Goal: Information Seeking & Learning: Learn about a topic

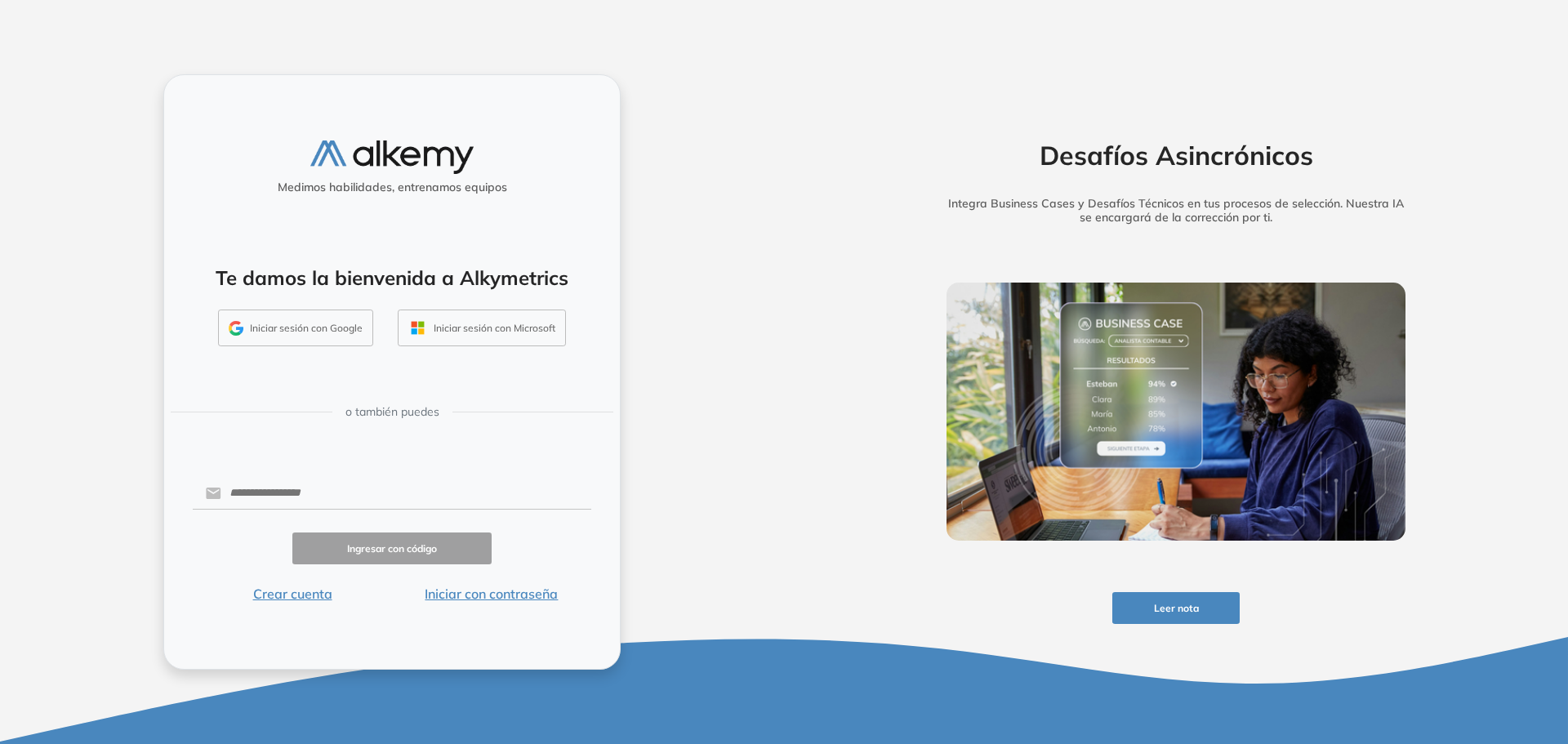
click at [264, 330] on button "Iniciar sesión con Google" at bounding box center [296, 328] width 155 height 37
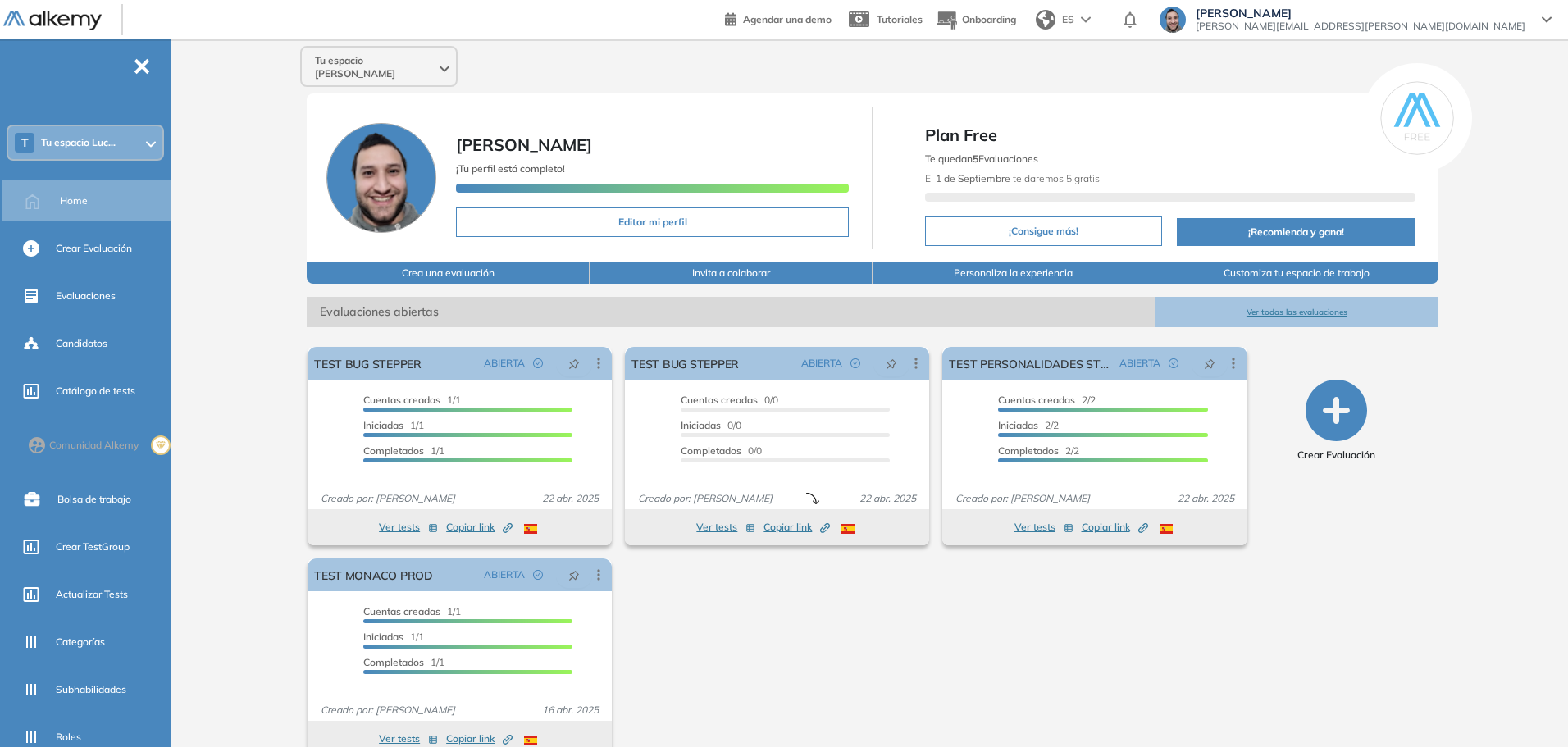
click at [113, 141] on span "Tu espacio Luc..." at bounding box center [78, 142] width 75 height 13
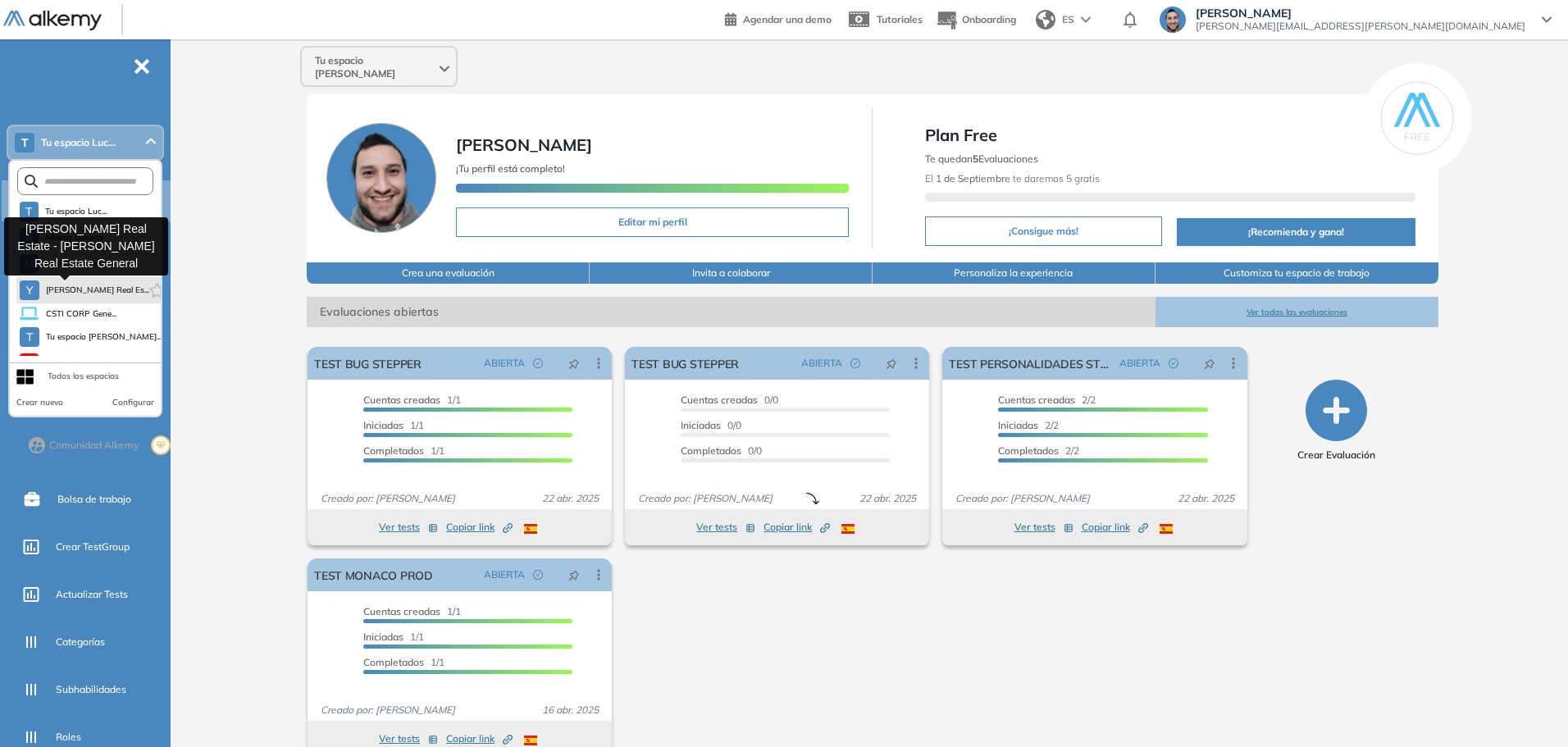
click at [78, 292] on span "Yacoub Real Es..." at bounding box center [95, 290] width 97 height 13
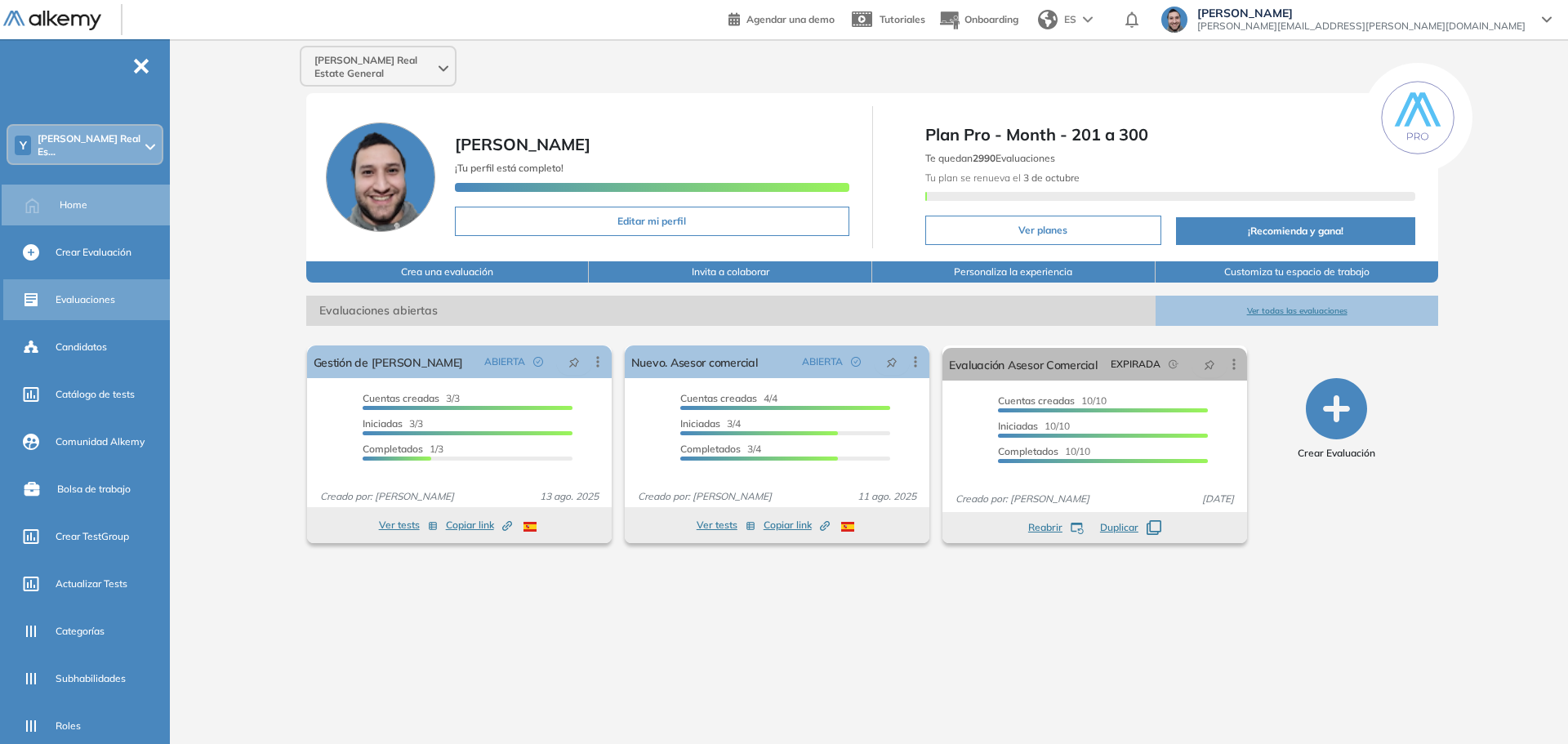
click at [104, 292] on span "Evaluaciones" at bounding box center [85, 299] width 59 height 14
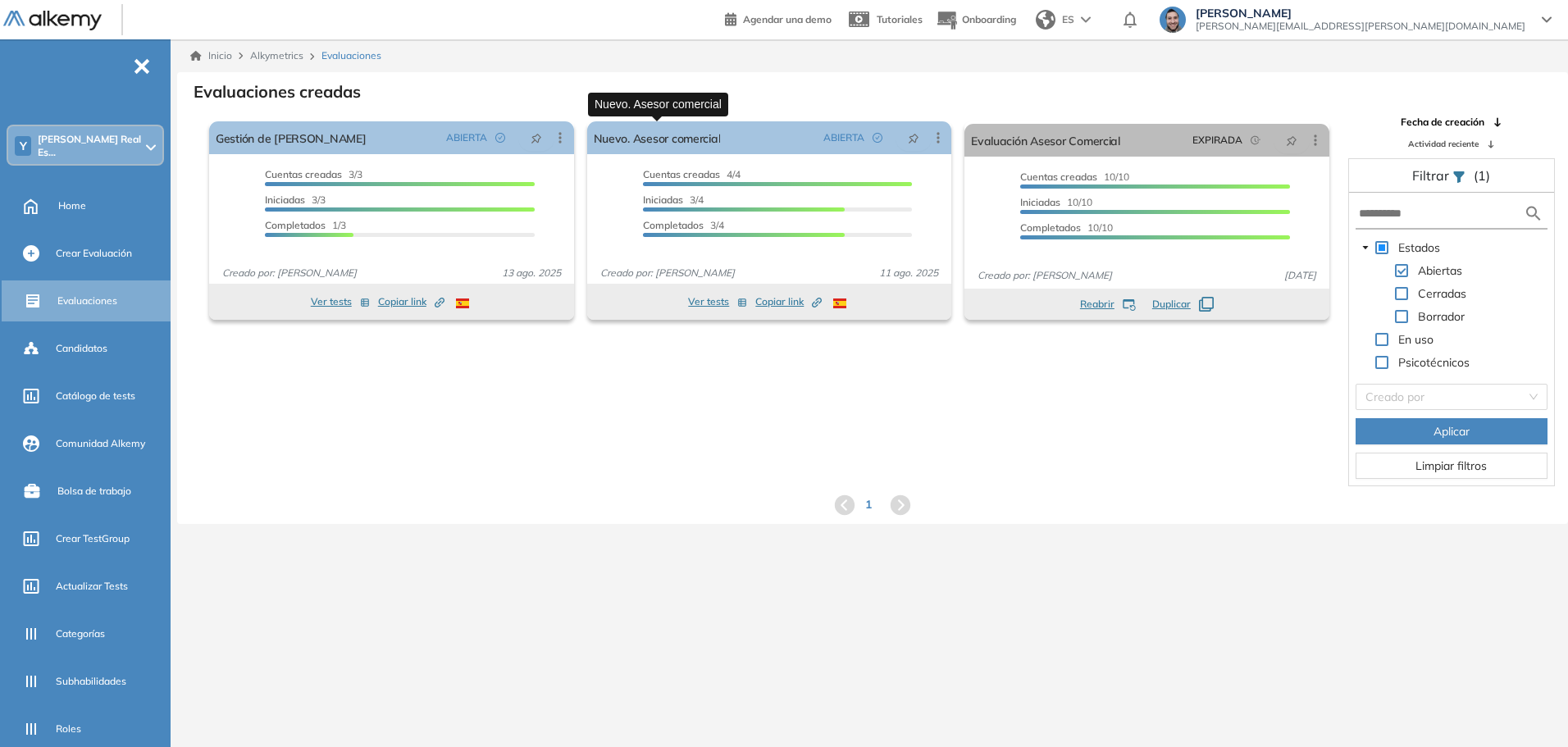
click at [1249, 501] on div "1" at bounding box center [872, 505] width 1364 height 25
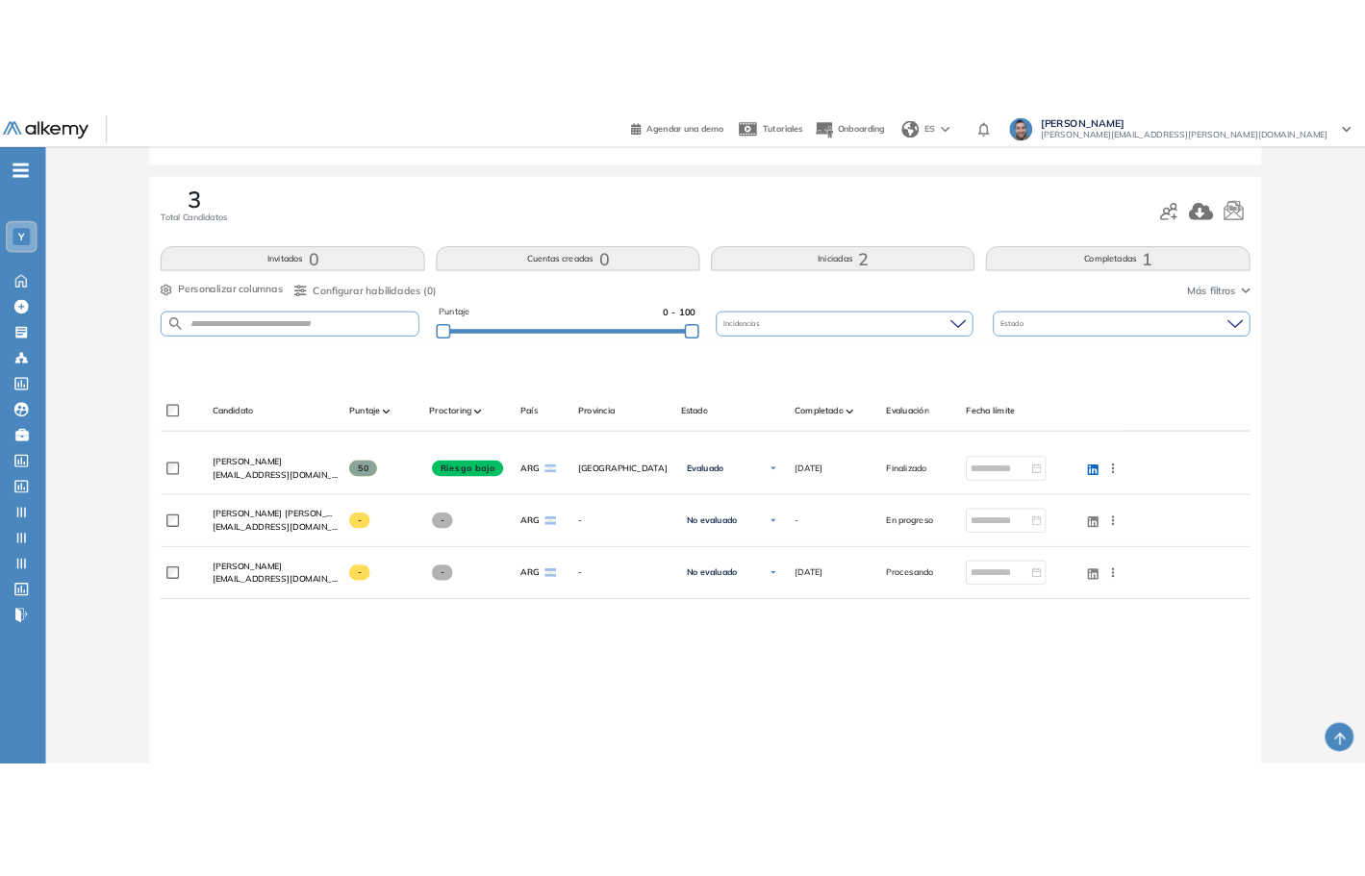
scroll to position [289, 0]
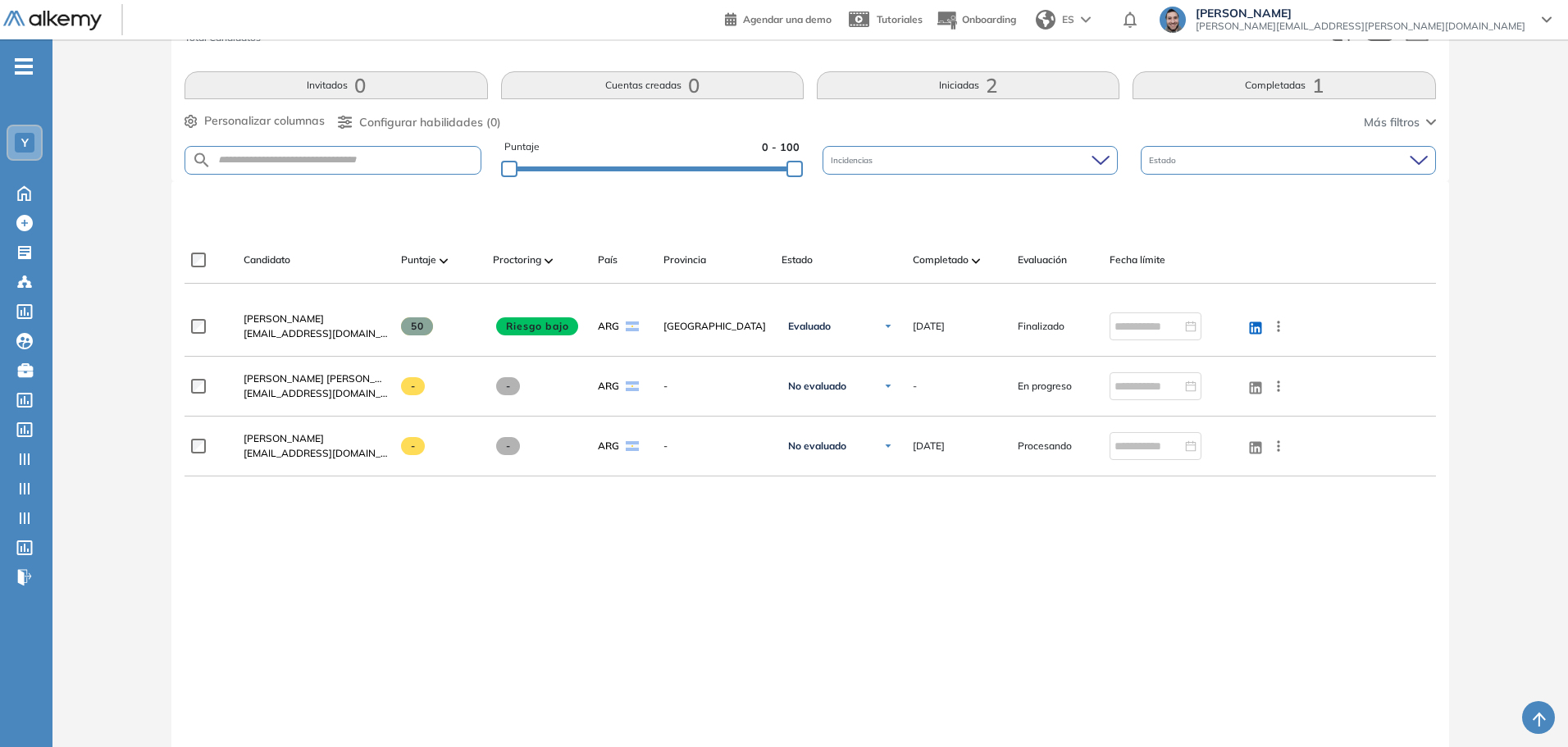
click at [498, 525] on div "Franco Vazquez franvazquez1995@gmail.com 50 Riesgo bajo ARG Buenos Aires Evalua…" at bounding box center [809, 524] width 1251 height 455
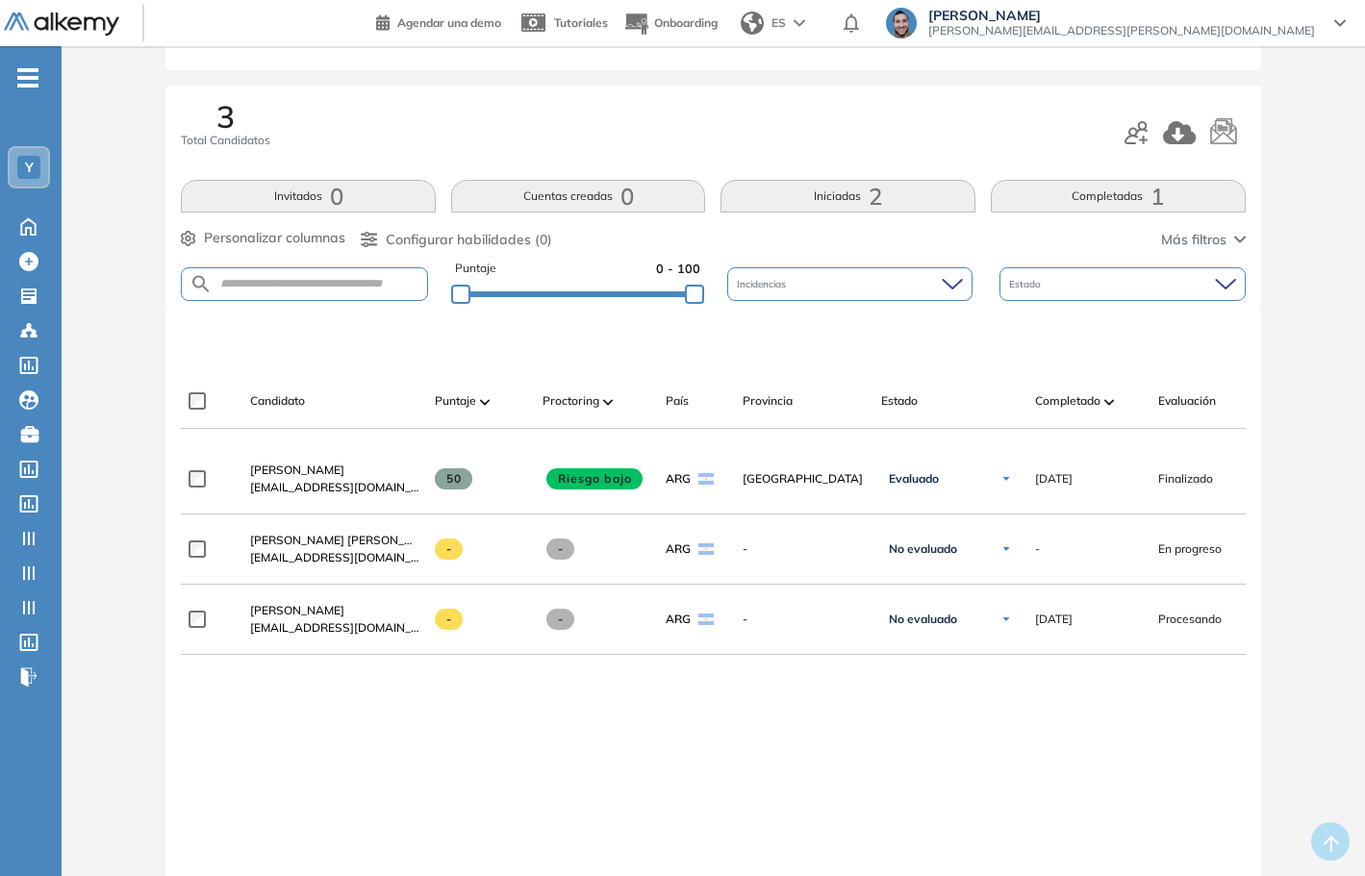
scroll to position [96, 0]
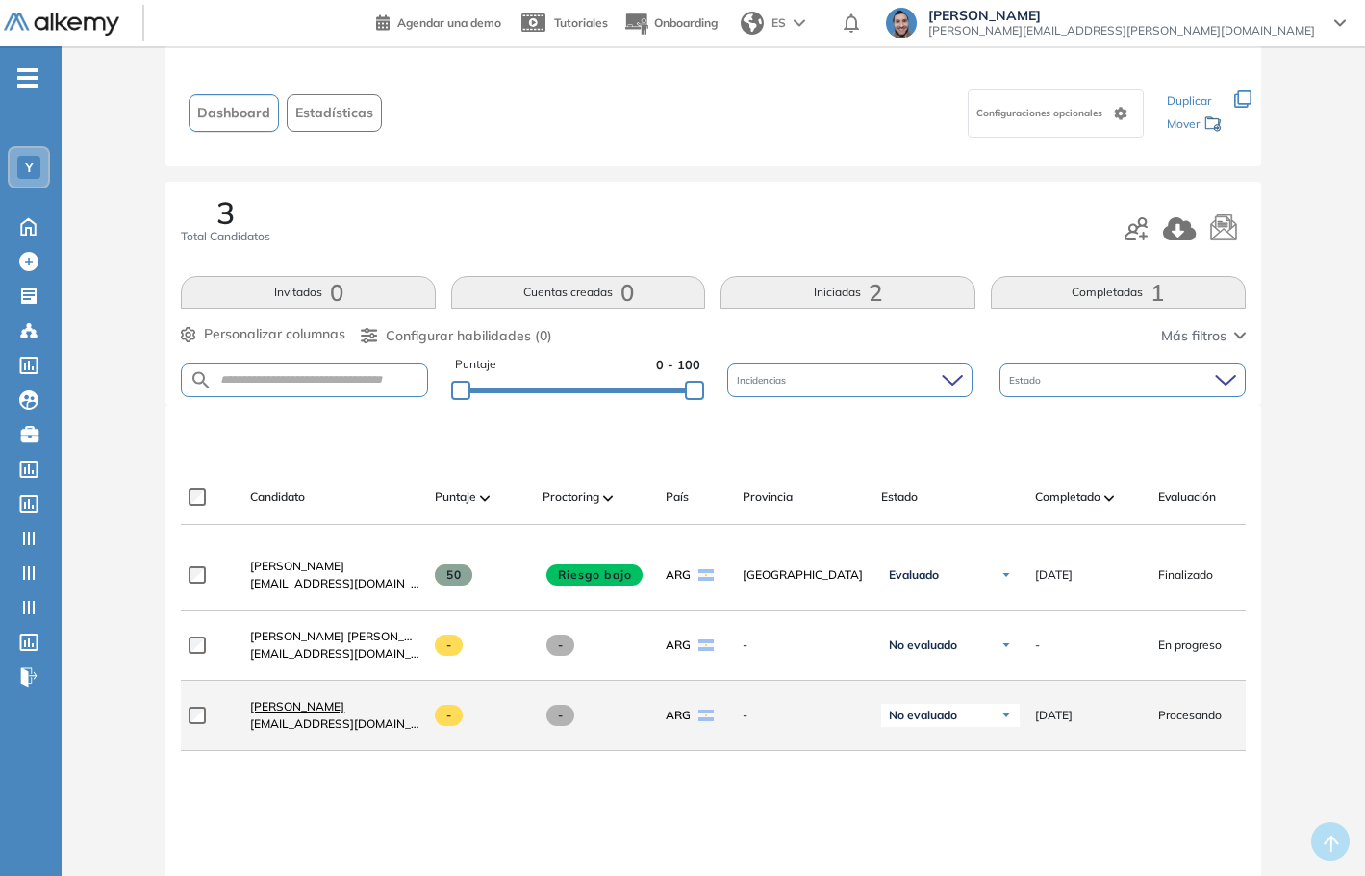
click at [272, 713] on span "[PERSON_NAME]" at bounding box center [297, 706] width 94 height 14
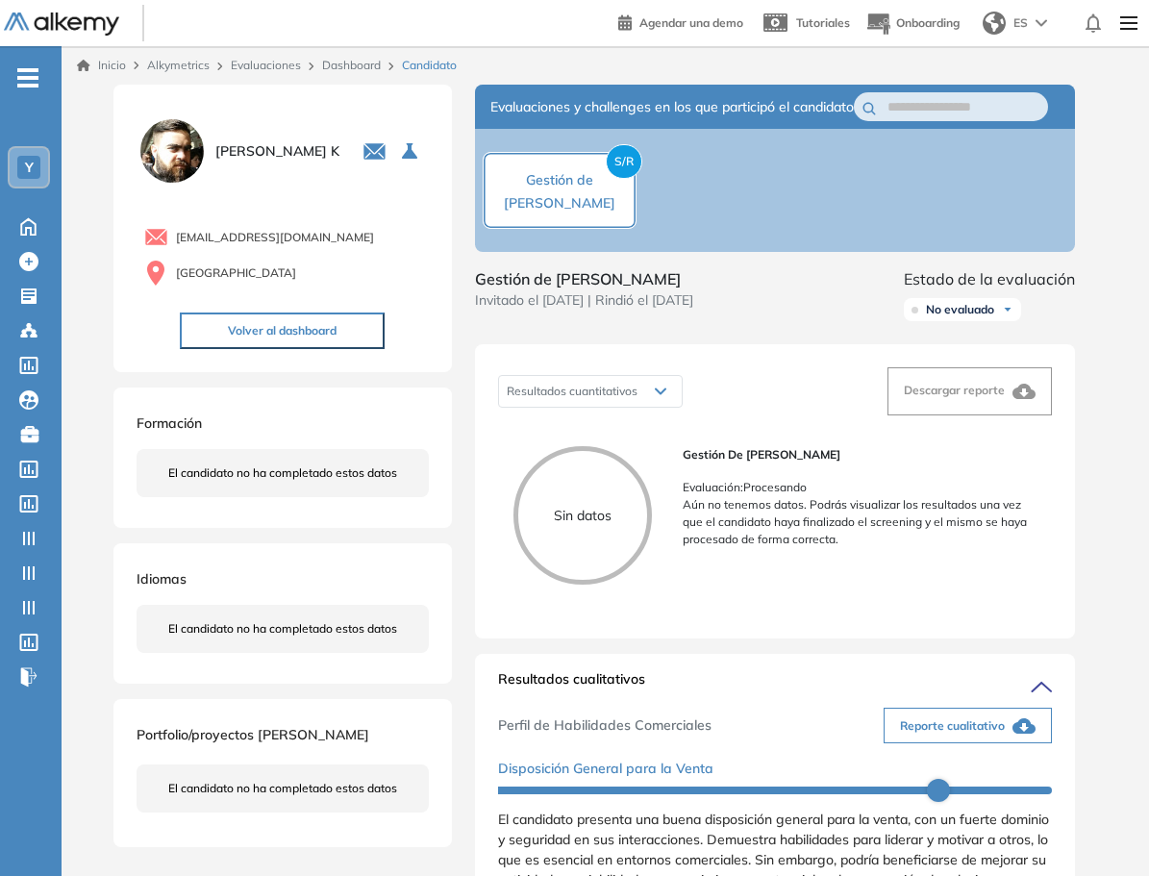
click at [1099, 563] on div "Duración : 00:00:00 Cantidad de preguntas: Correcta Parcialmente correcta Incor…" at bounding box center [606, 873] width 1000 height 1576
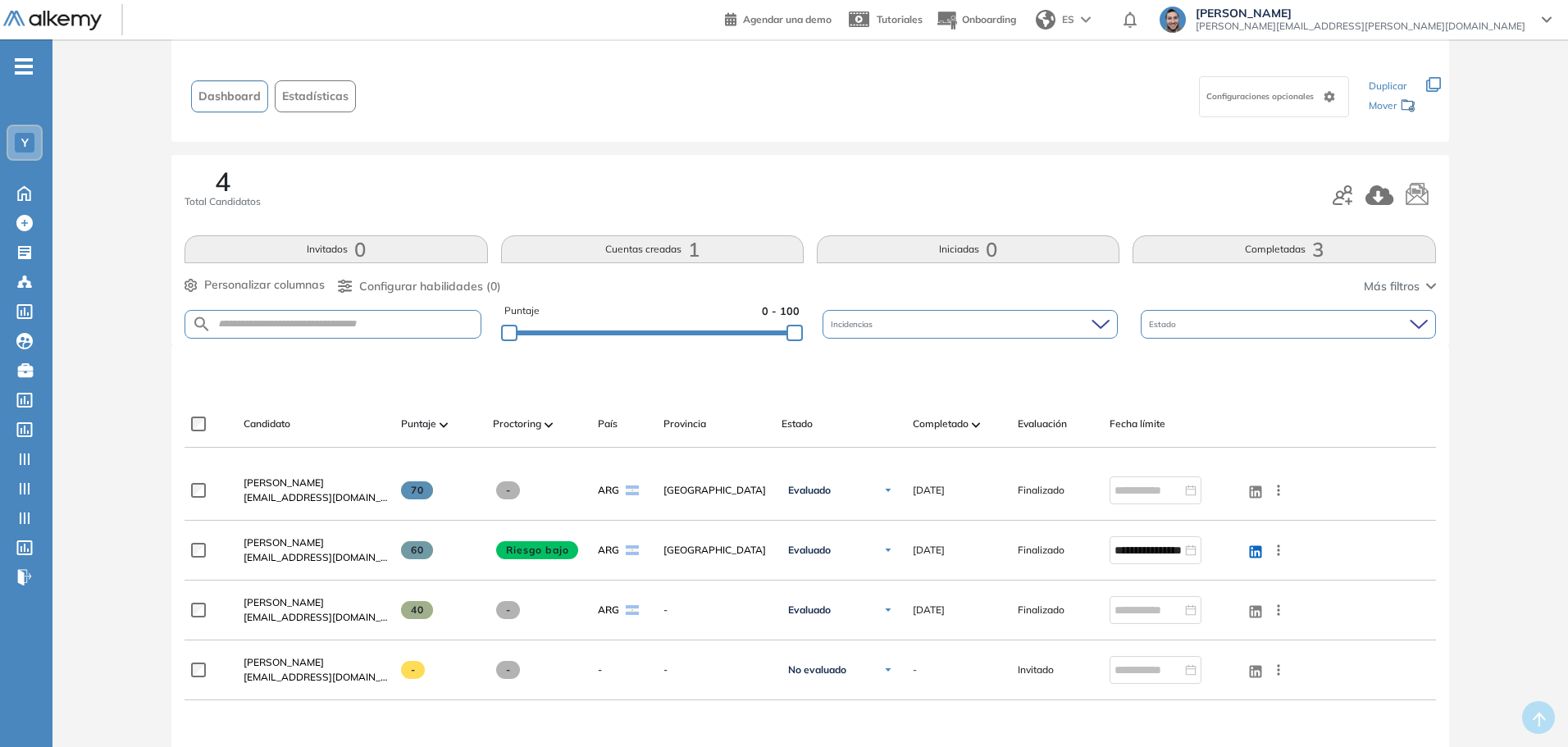
scroll to position [164, 0]
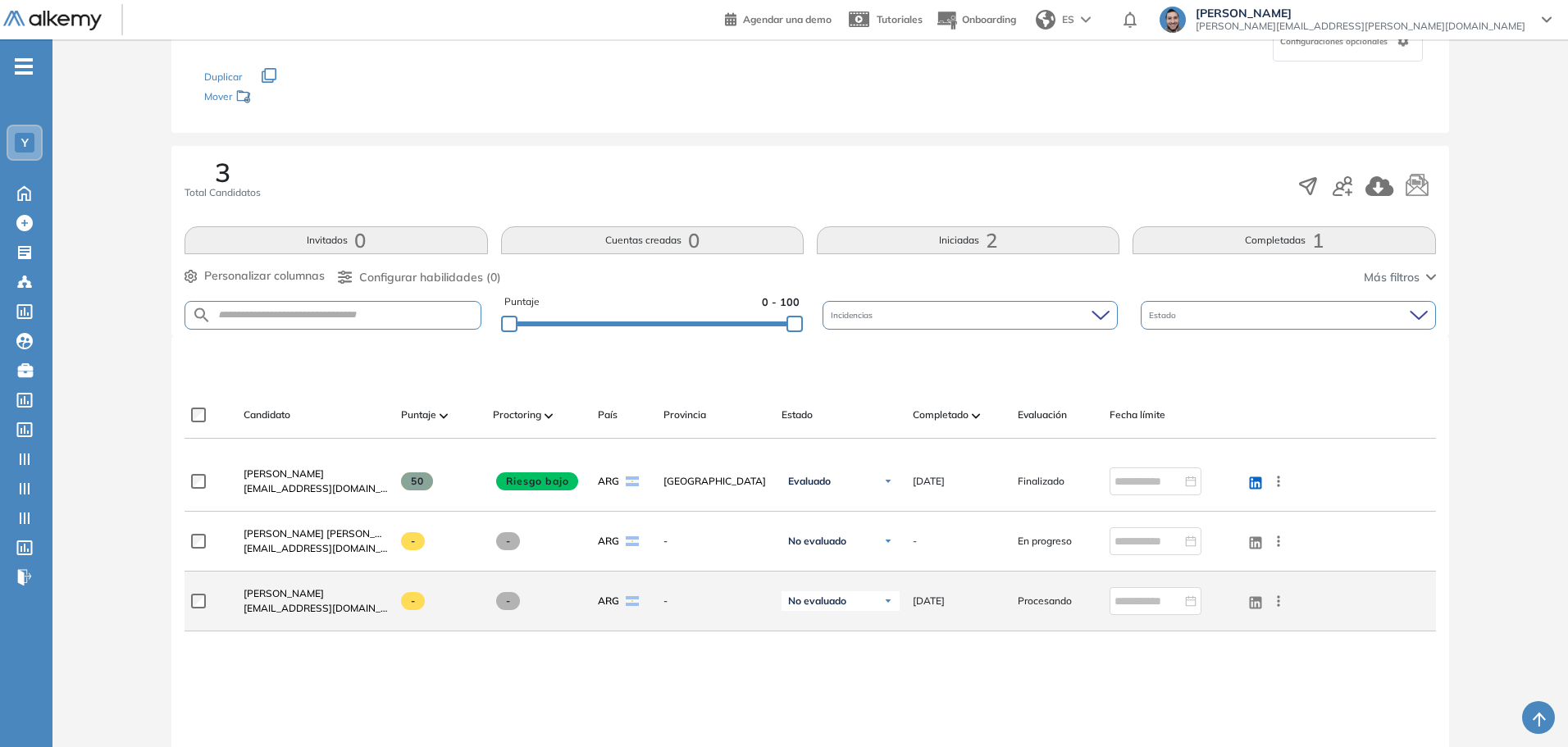
scroll to position [246, 0]
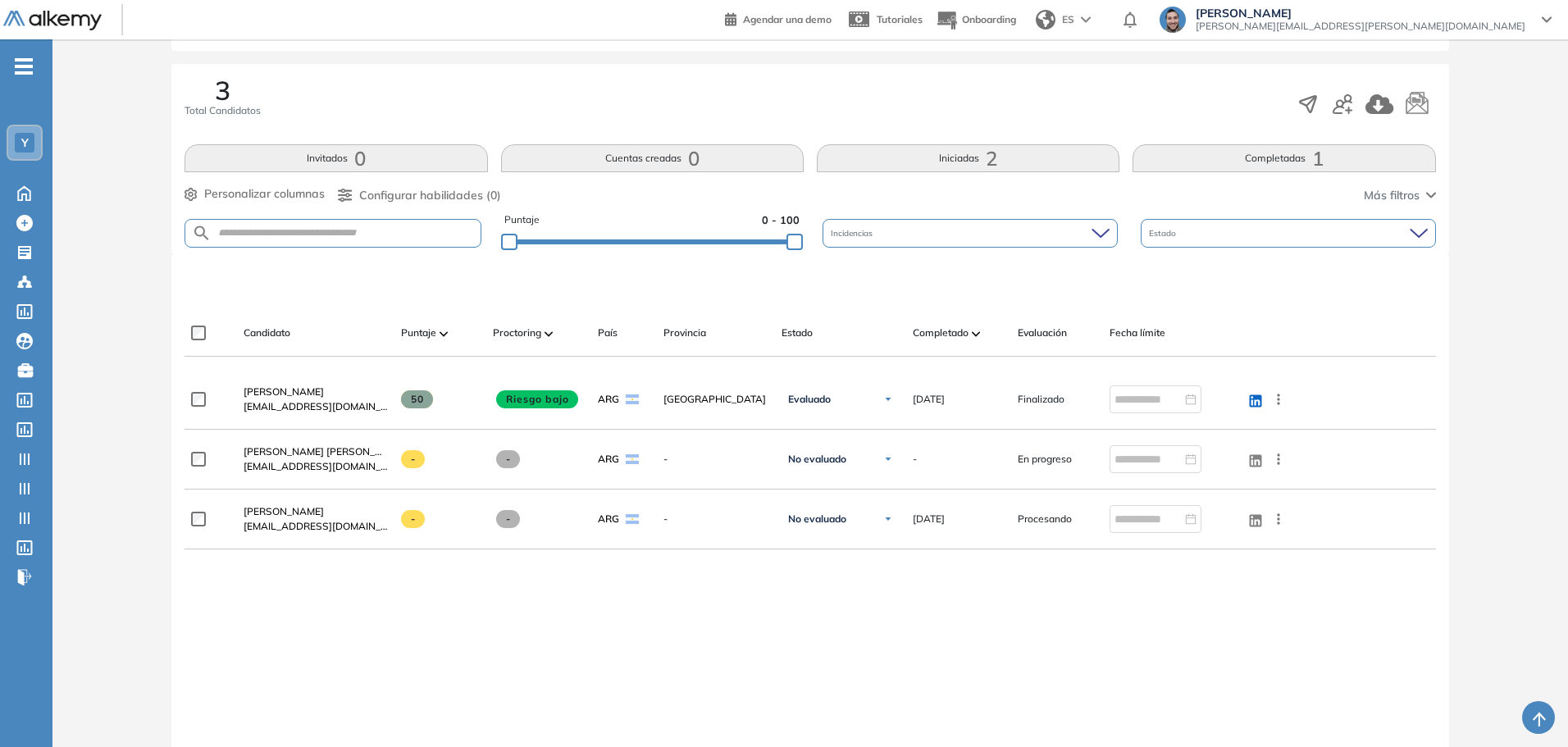
click at [672, 648] on div "[PERSON_NAME] [EMAIL_ADDRESS][DOMAIN_NAME] 50 Riesgo bajo ARG [GEOGRAPHIC_DATA]…" at bounding box center [809, 598] width 1251 height 455
click at [614, 605] on div "[PERSON_NAME] [EMAIL_ADDRESS][DOMAIN_NAME] 50 Riesgo bajo ARG [GEOGRAPHIC_DATA]…" at bounding box center [809, 598] width 1251 height 455
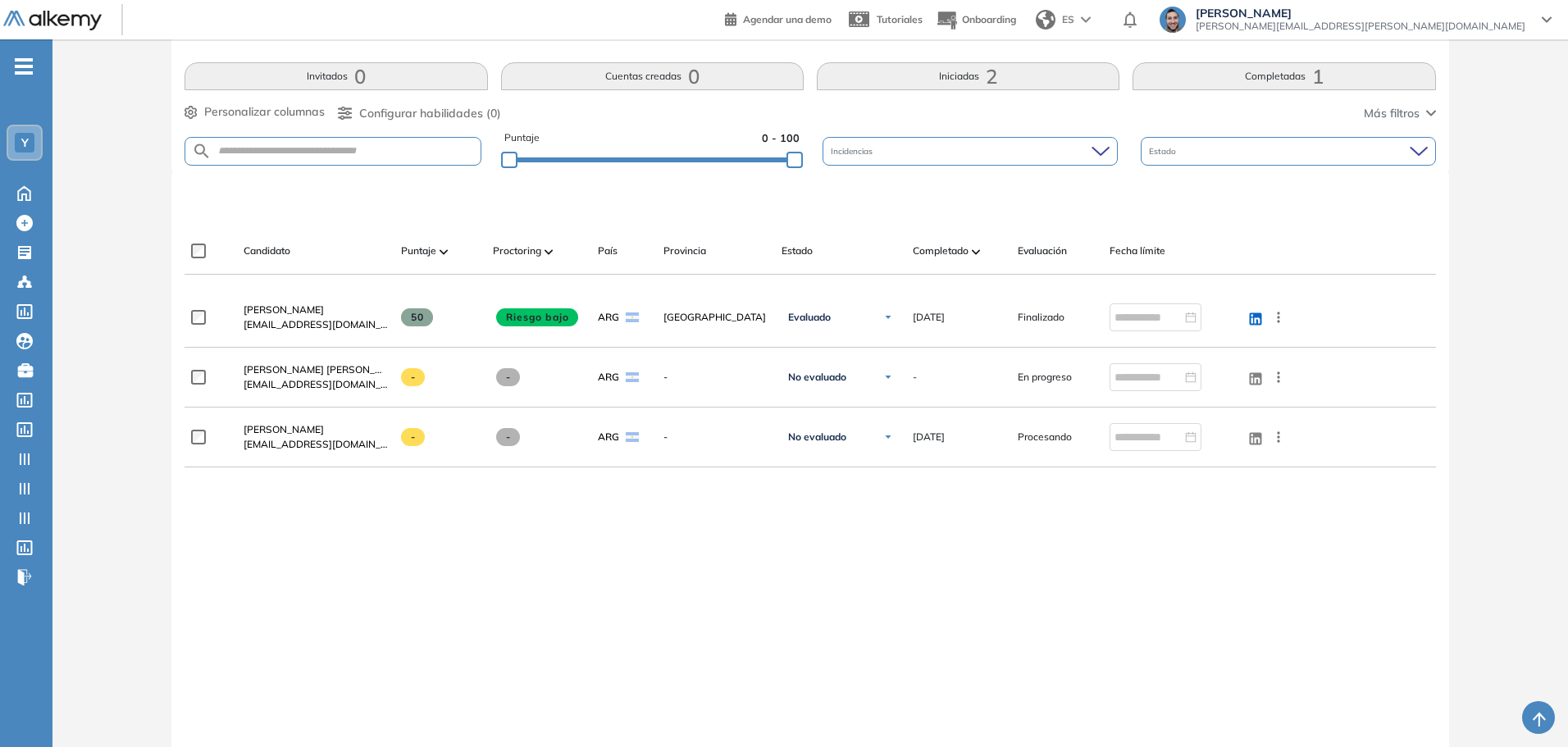
scroll to position [370, 0]
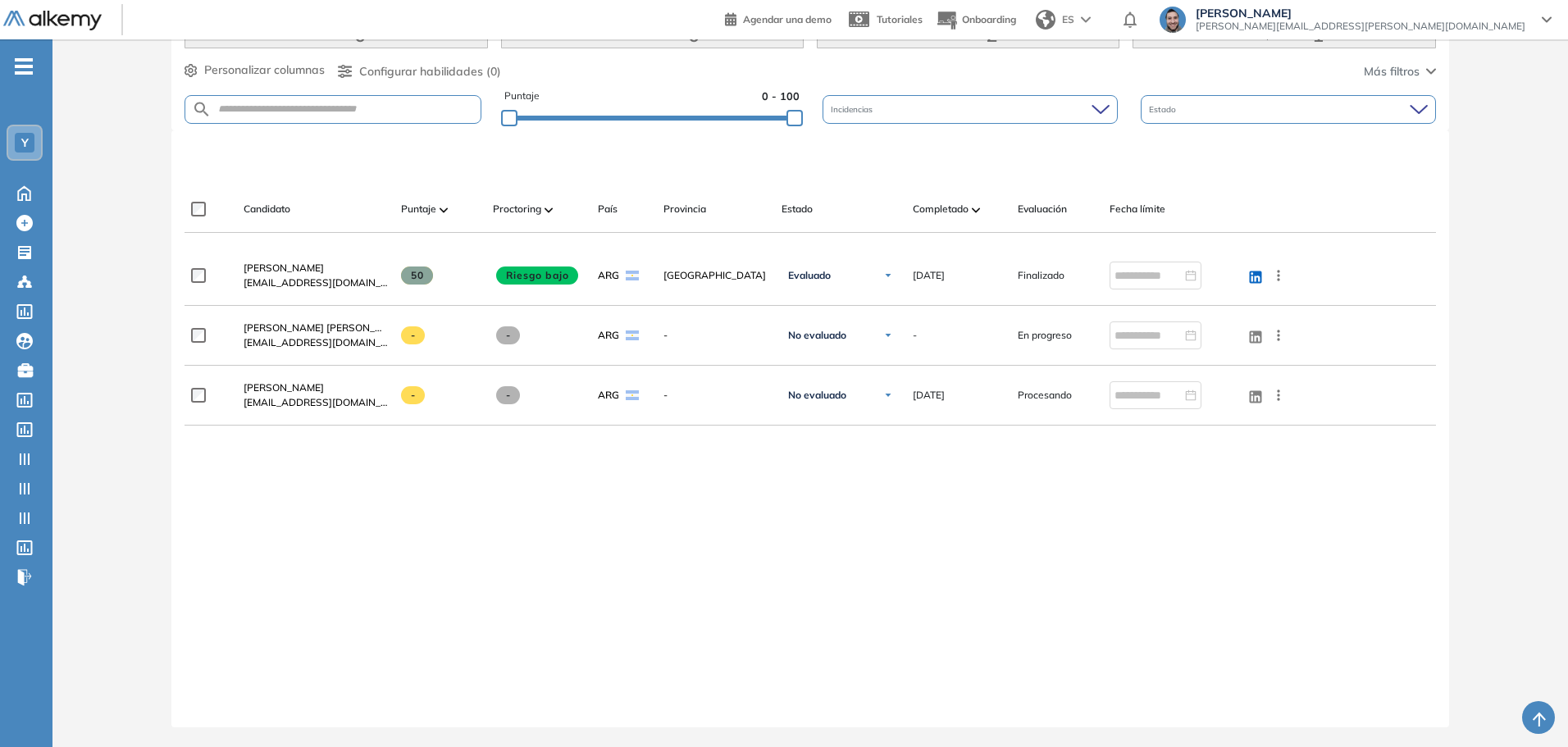
click at [1483, 308] on div "Evaluación : Gestión de Cartera Abierta Ver evaluación Cerrar evaluación Dashbo…" at bounding box center [810, 224] width 1502 height 1045
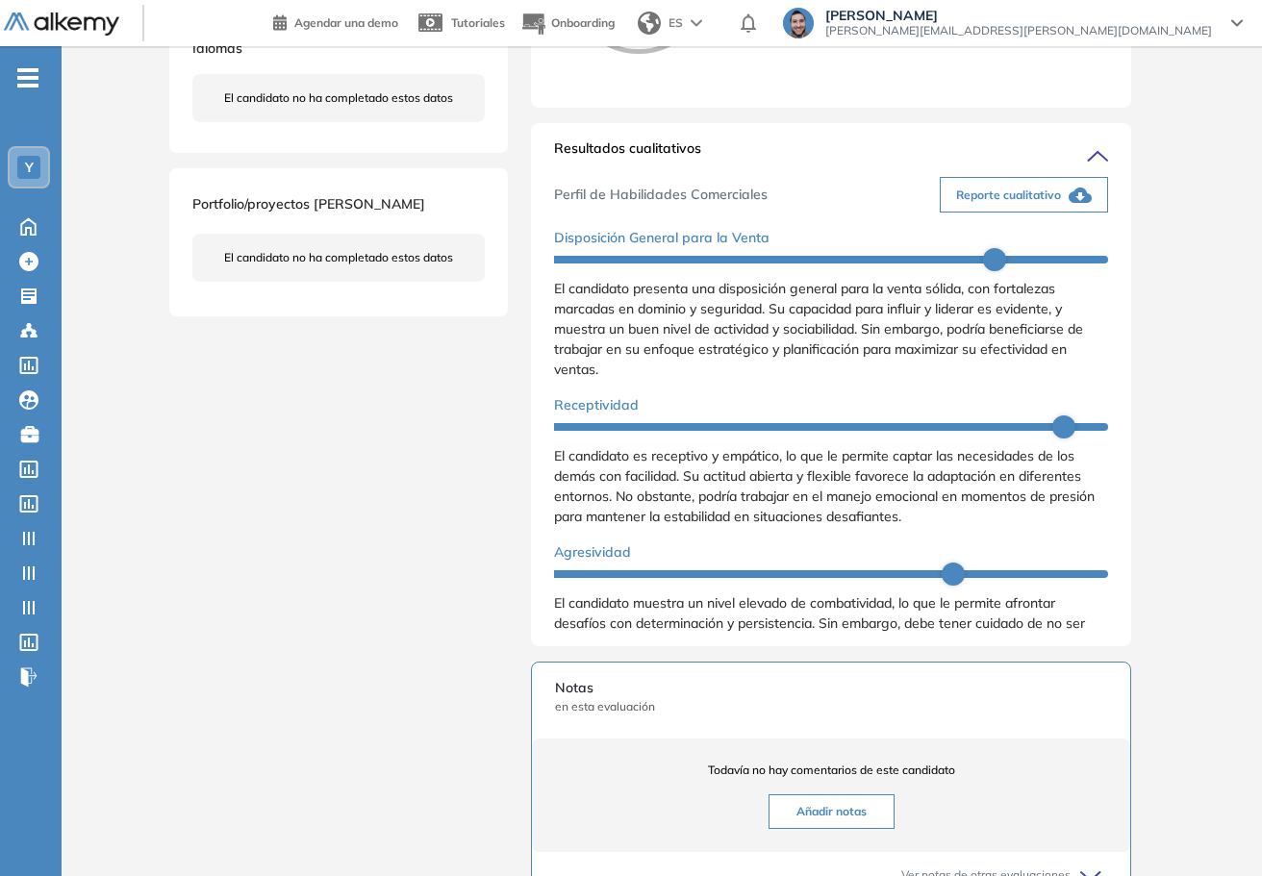
scroll to position [146, 0]
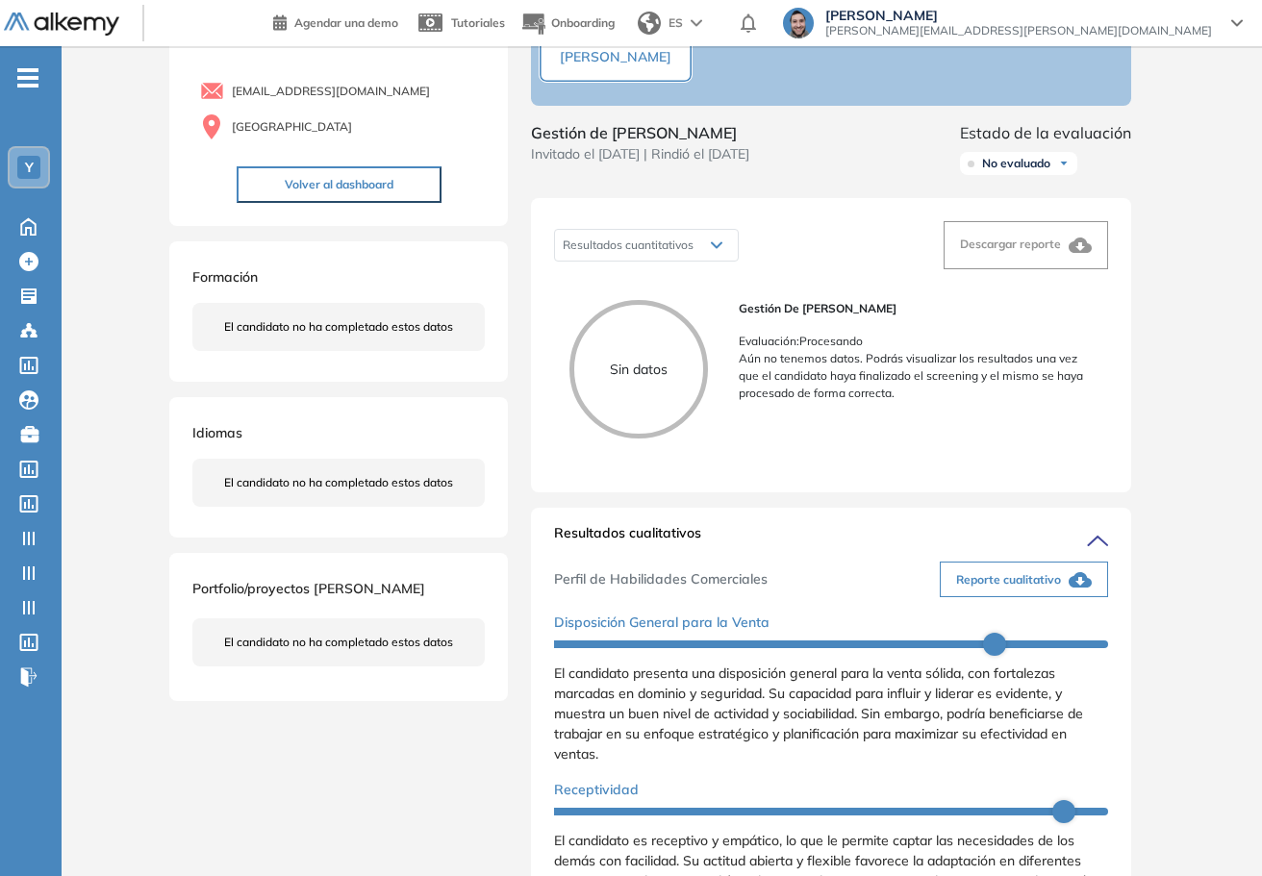
click at [1156, 476] on div "Inicio Alkymetrics Evaluaciones Dashboard Candidato Duración : 00:00:00 Cantida…" at bounding box center [662, 730] width 1200 height 1661
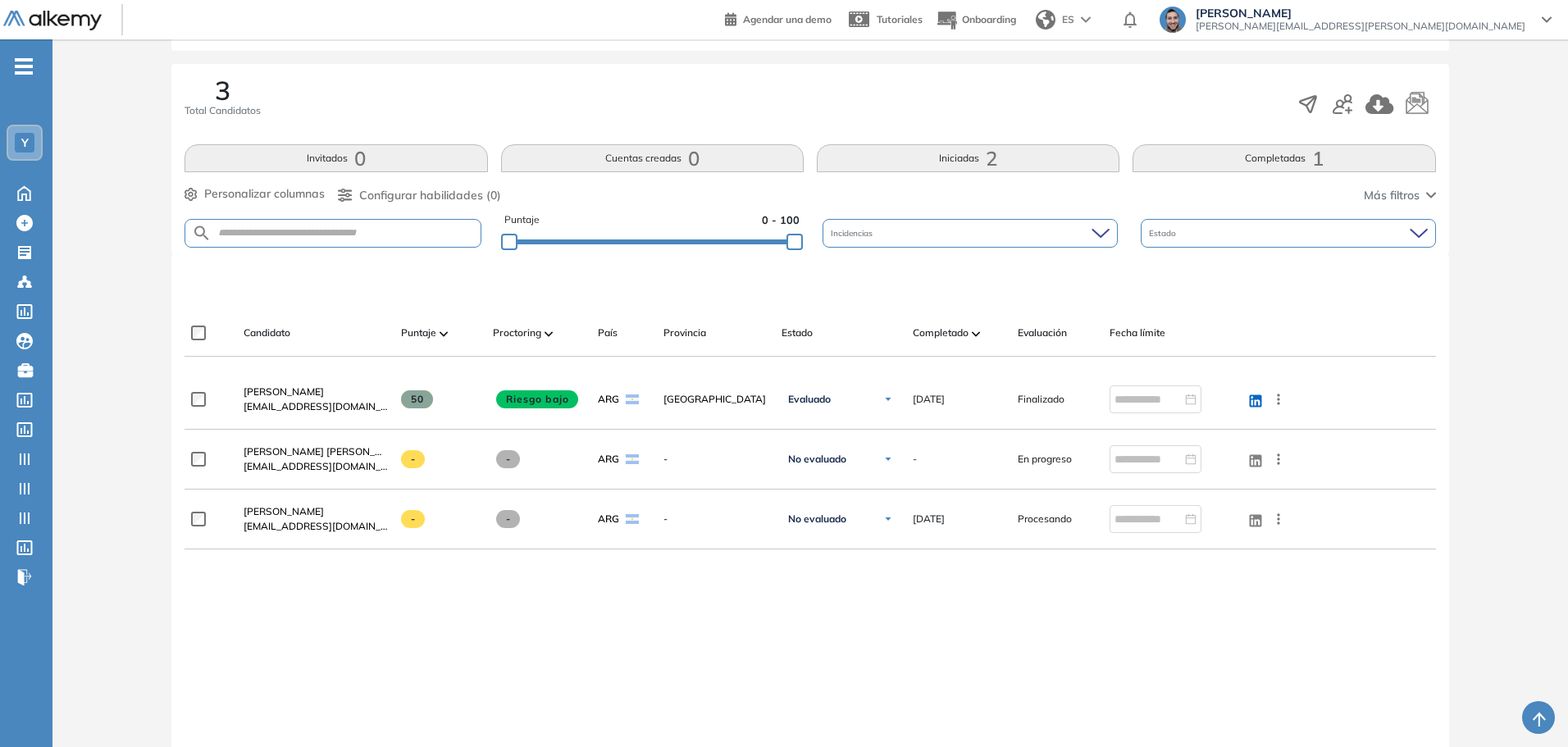
scroll to position [328, 0]
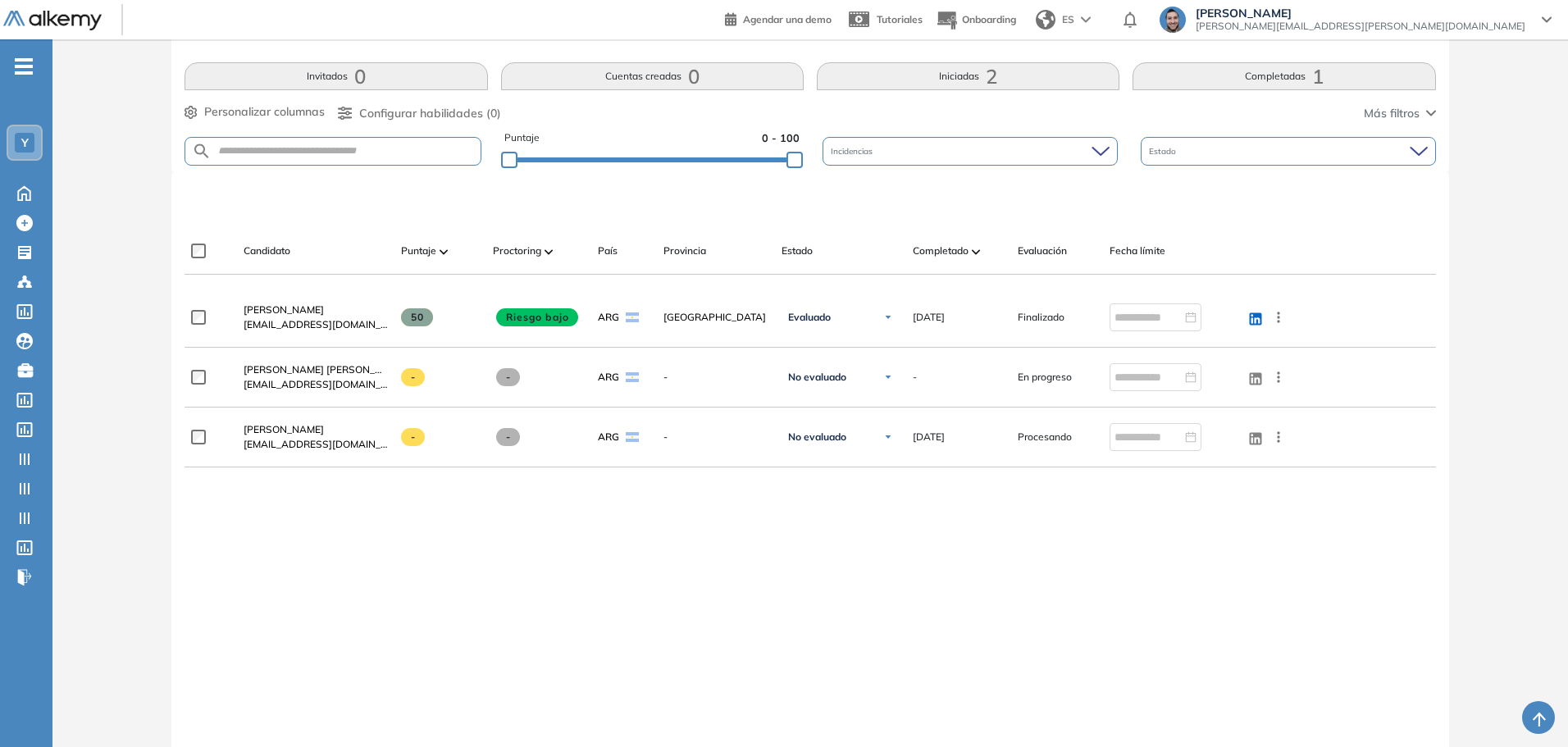
click at [1251, 585] on div "[PERSON_NAME] [EMAIL_ADDRESS][DOMAIN_NAME] 50 Riesgo bajo ARG [GEOGRAPHIC_DATA]…" at bounding box center [809, 516] width 1251 height 455
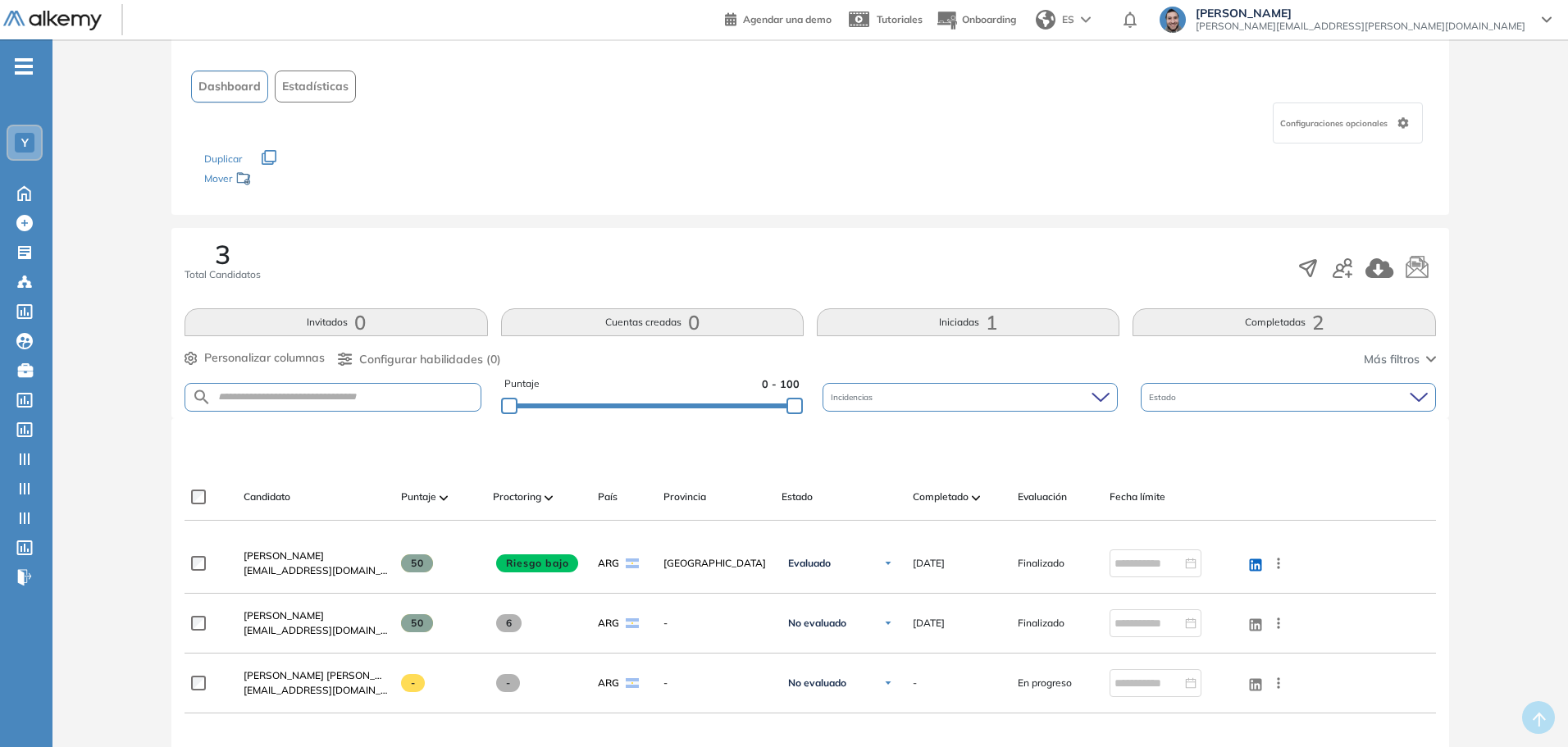
scroll to position [164, 0]
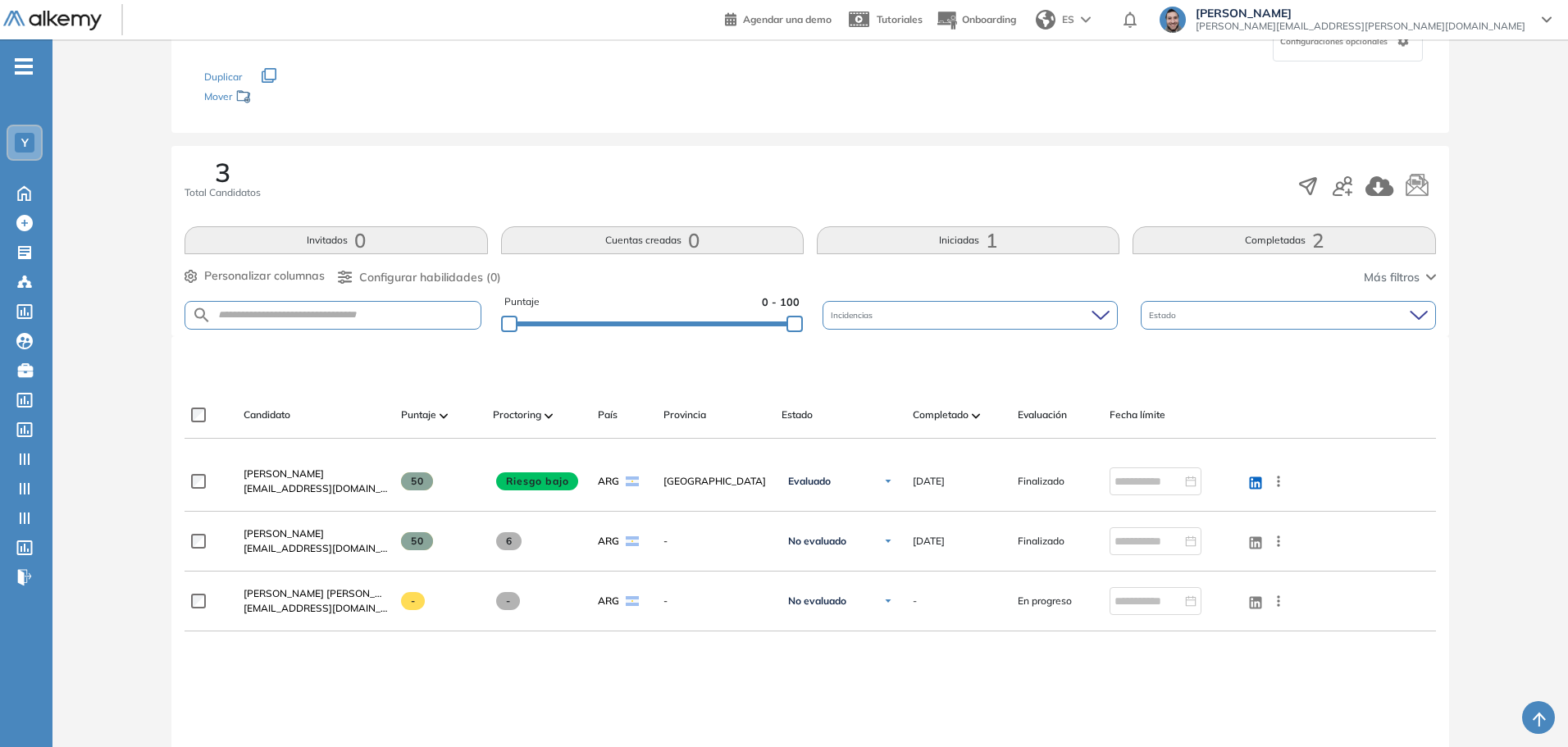
click at [448, 689] on div "[PERSON_NAME] [EMAIL_ADDRESS][DOMAIN_NAME] 50 Riesgo bajo ARG [GEOGRAPHIC_DATA]…" at bounding box center [809, 680] width 1251 height 455
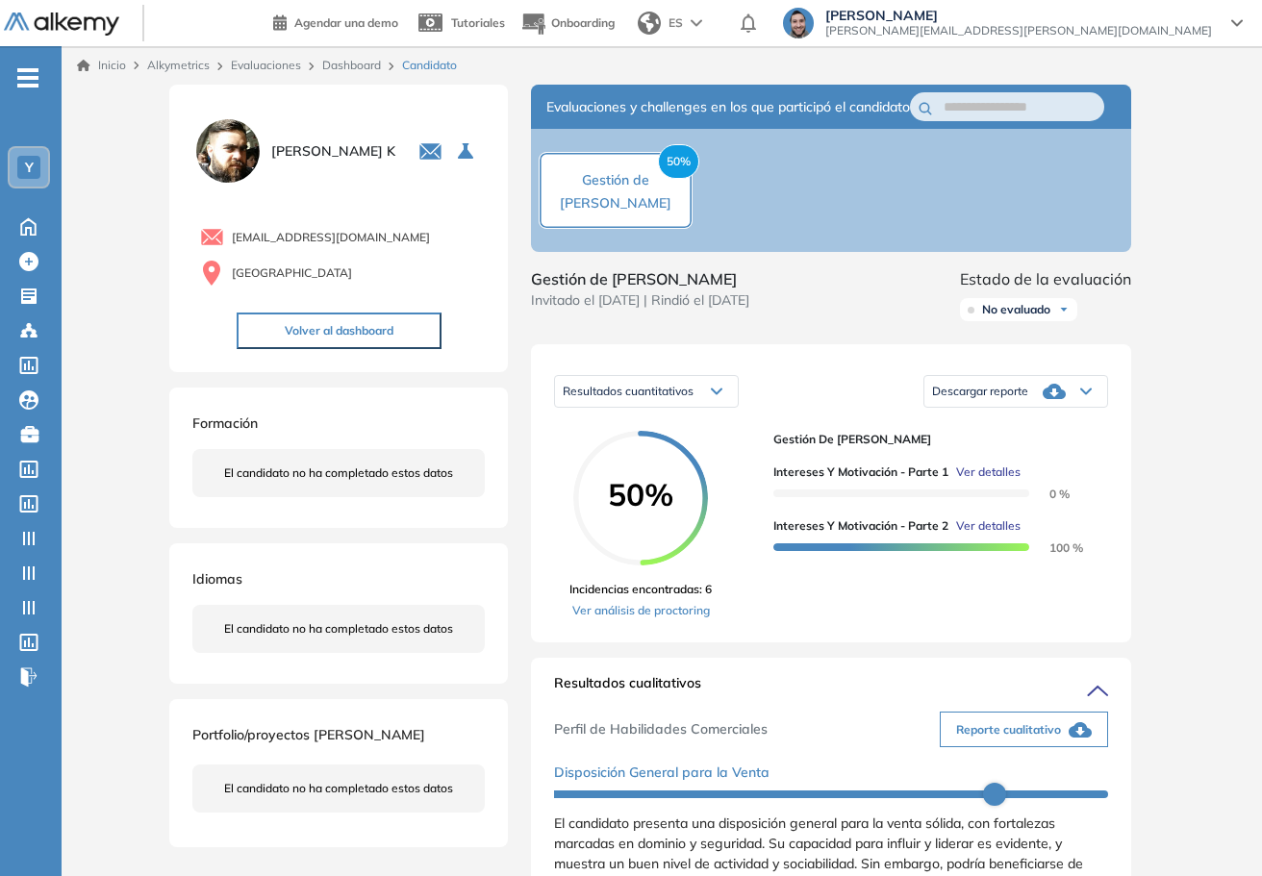
click at [980, 481] on span "Ver detalles" at bounding box center [988, 472] width 64 height 17
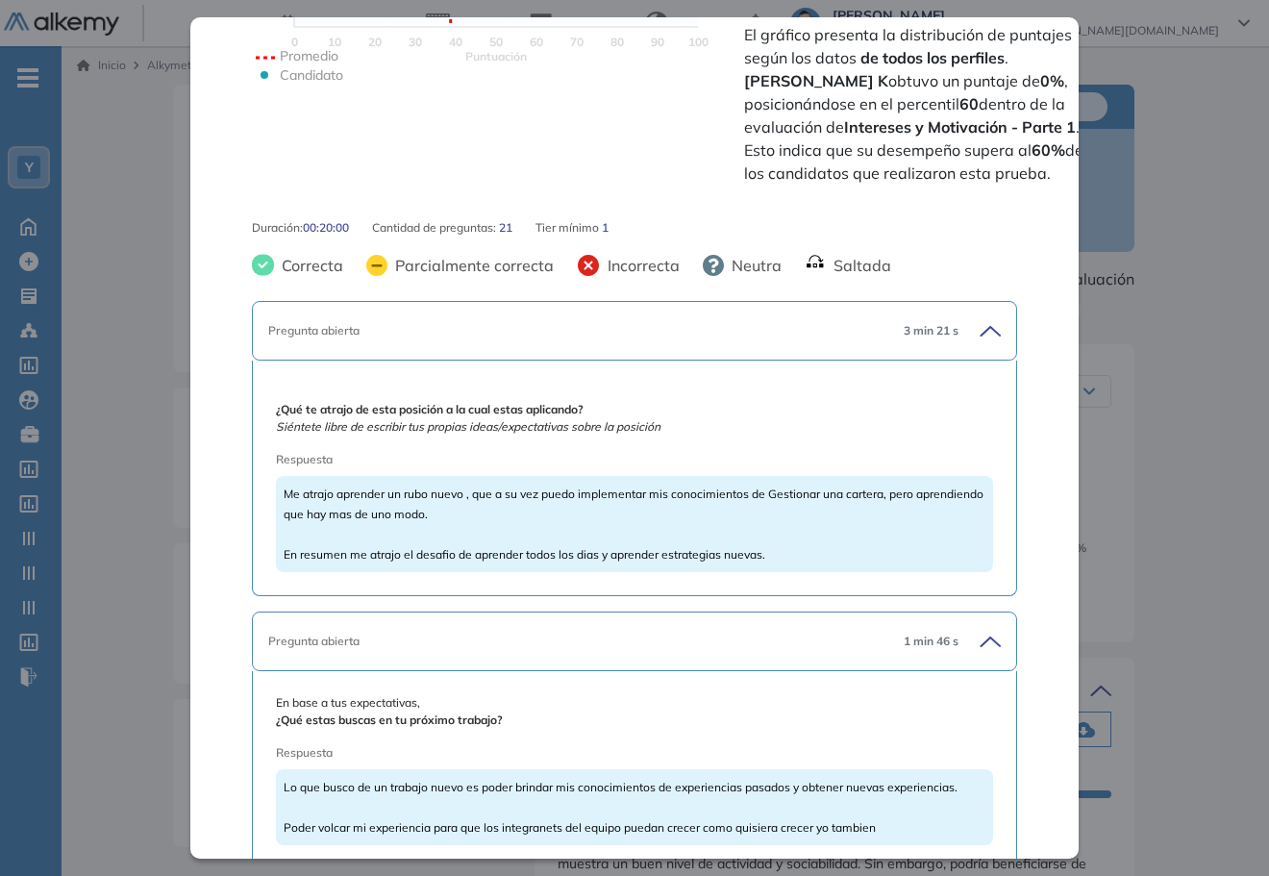
scroll to position [769, 0]
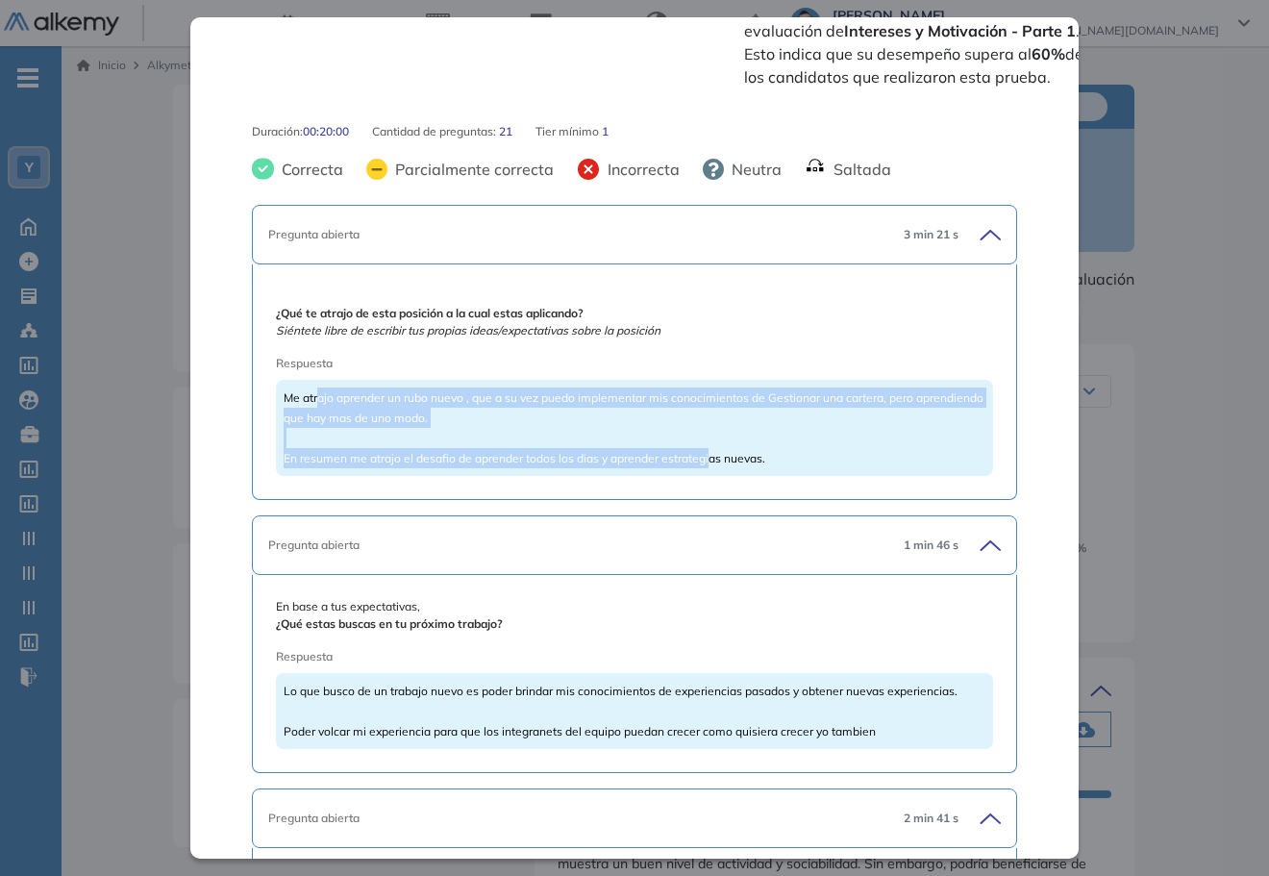
drag, startPoint x: 315, startPoint y: 392, endPoint x: 711, endPoint y: 463, distance: 401.4
click at [711, 463] on span "Me atrajo aprender un rubo nuevo , que a su vez puedo implementar mis conocimie…" at bounding box center [634, 427] width 700 height 75
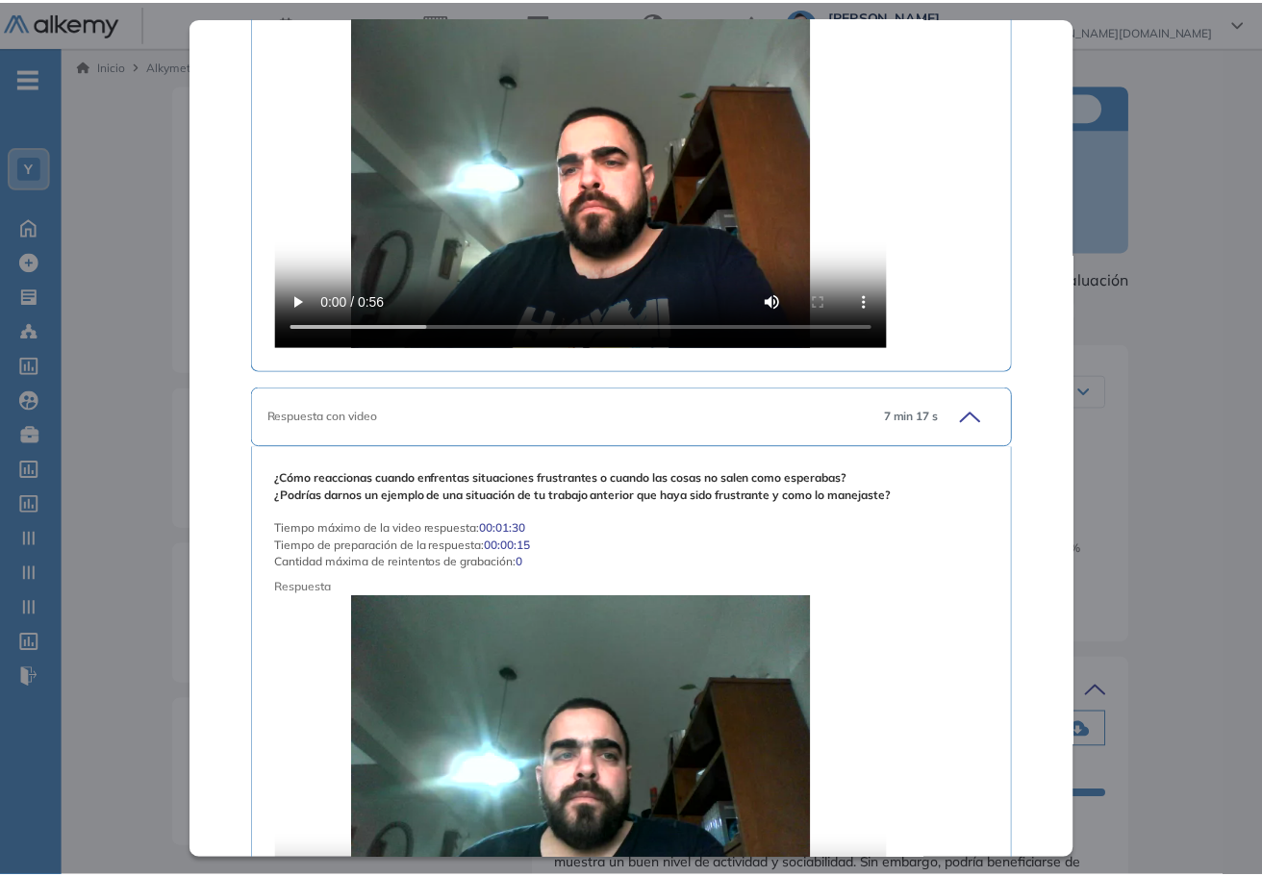
scroll to position [4743, 0]
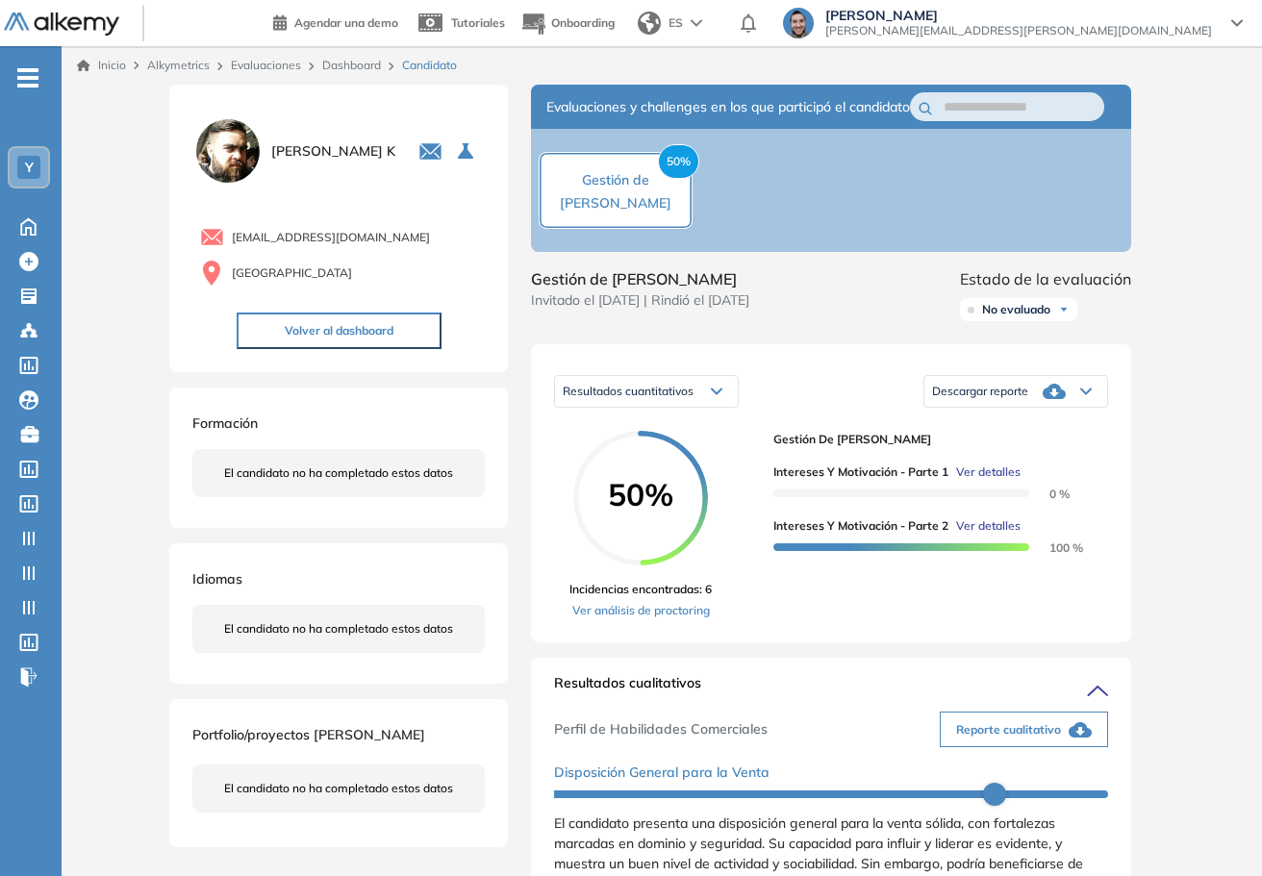
click at [1170, 568] on div "Inicio Alkymetrics Evaluaciones Dashboard Candidato Intereses y Motivación - Pa…" at bounding box center [662, 878] width 1200 height 1665
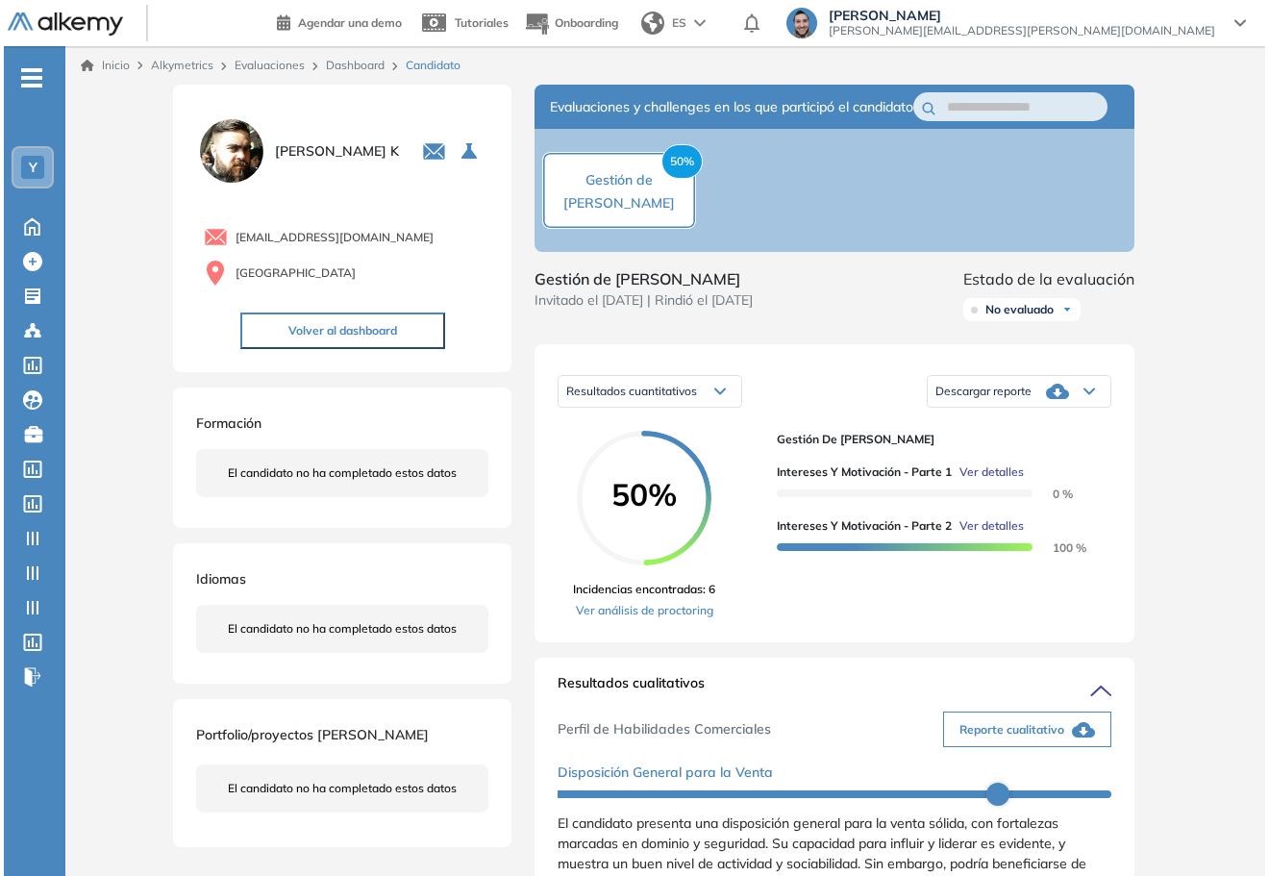
scroll to position [3907, 0]
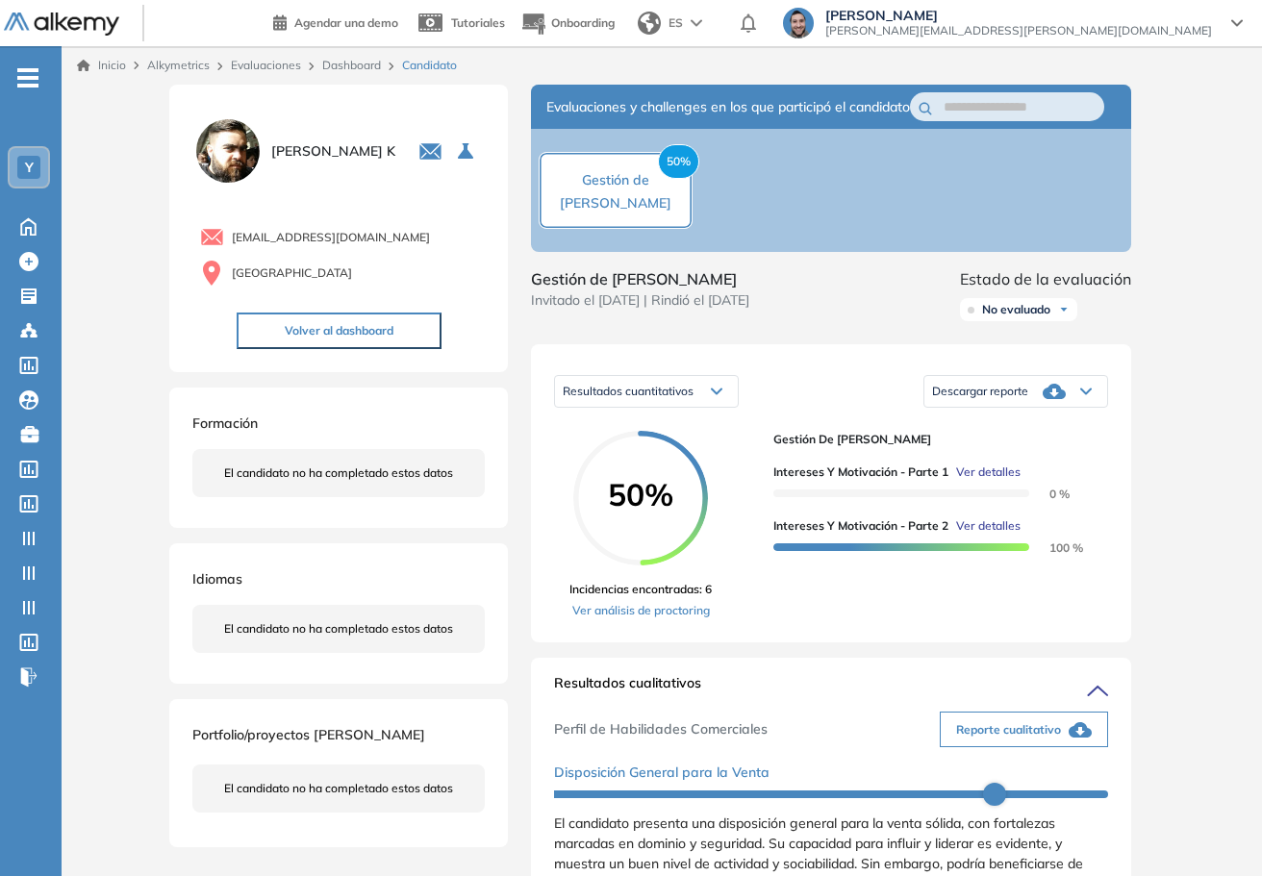
click at [981, 535] on span "Ver detalles" at bounding box center [988, 525] width 64 height 17
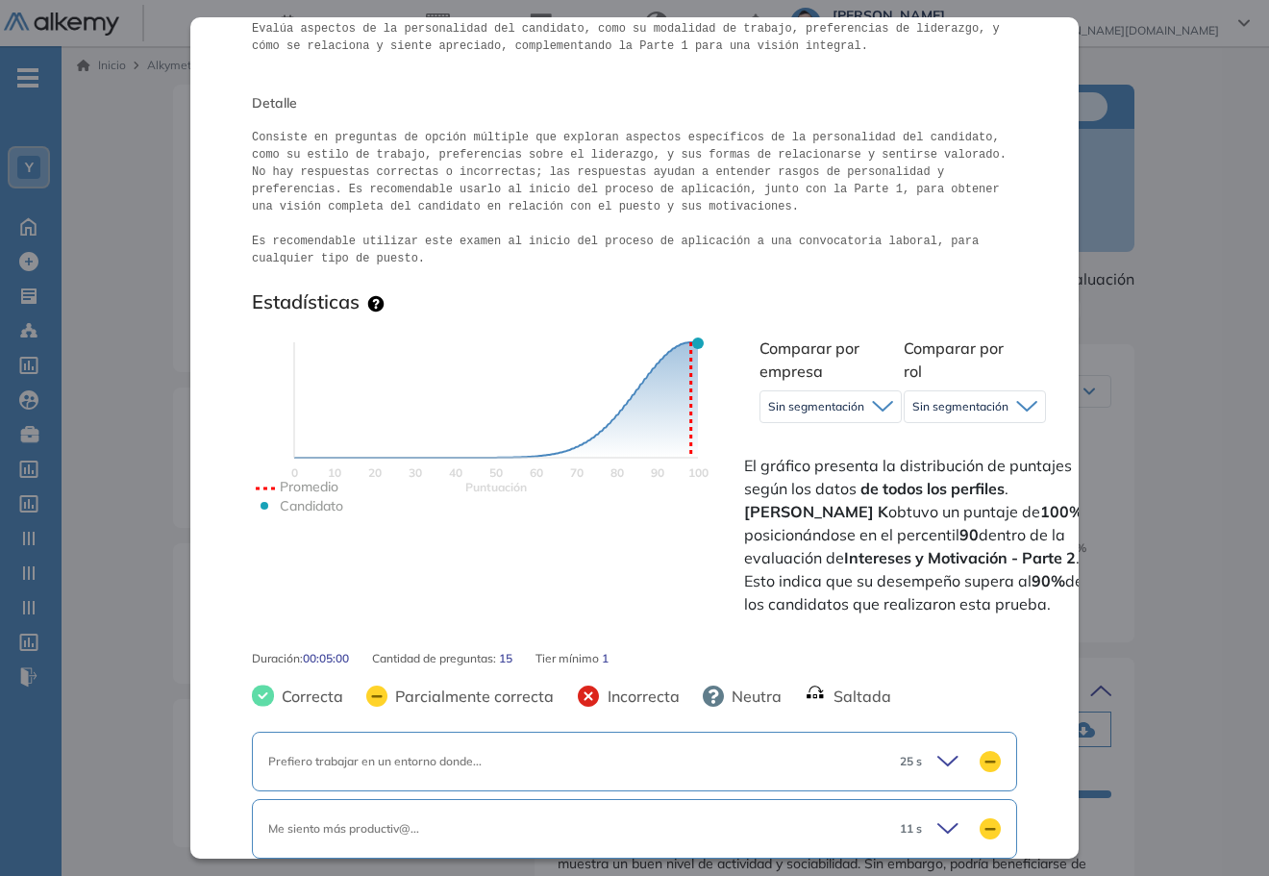
scroll to position [435, 0]
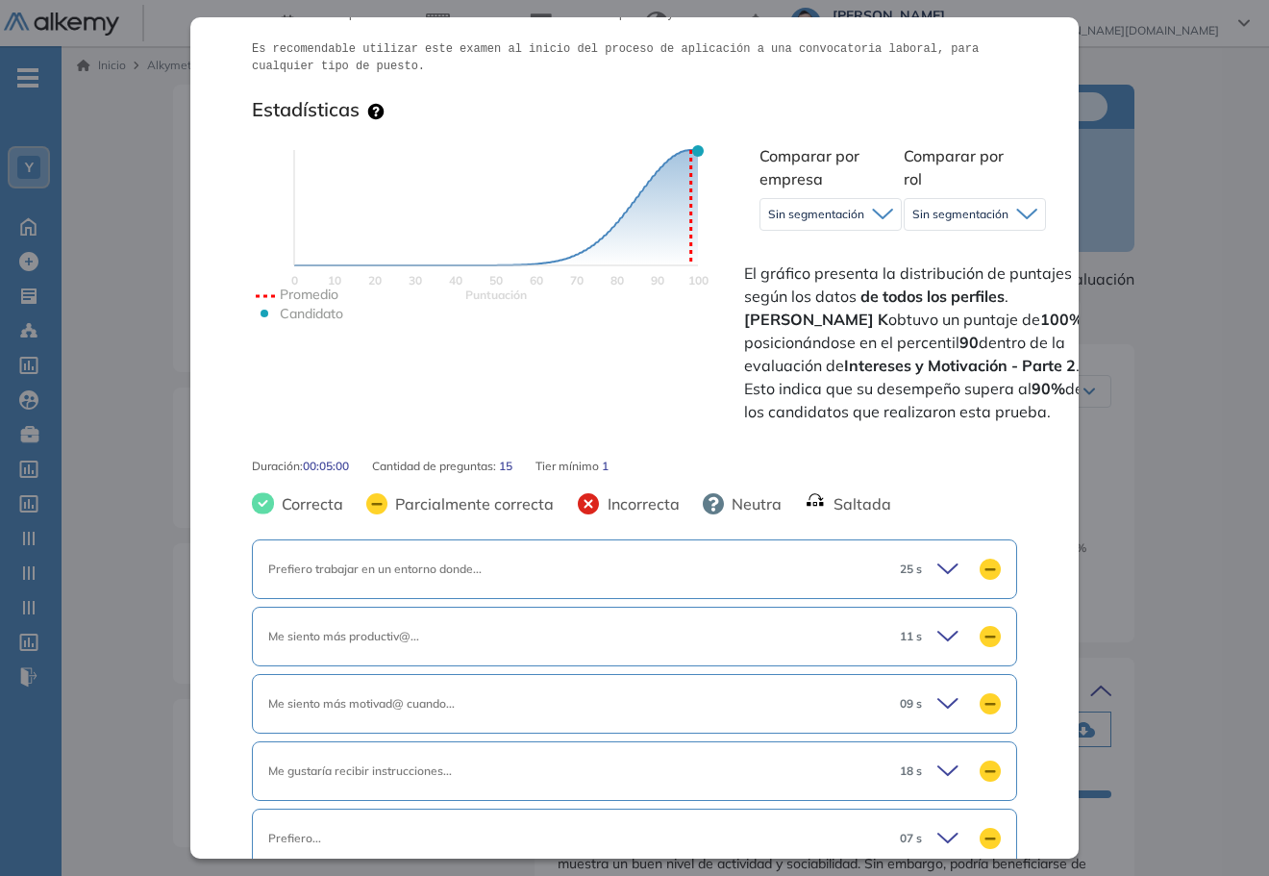
click at [763, 583] on div "Prefiero trabajar en un entorno donde... 25 s" at bounding box center [635, 570] width 766 height 60
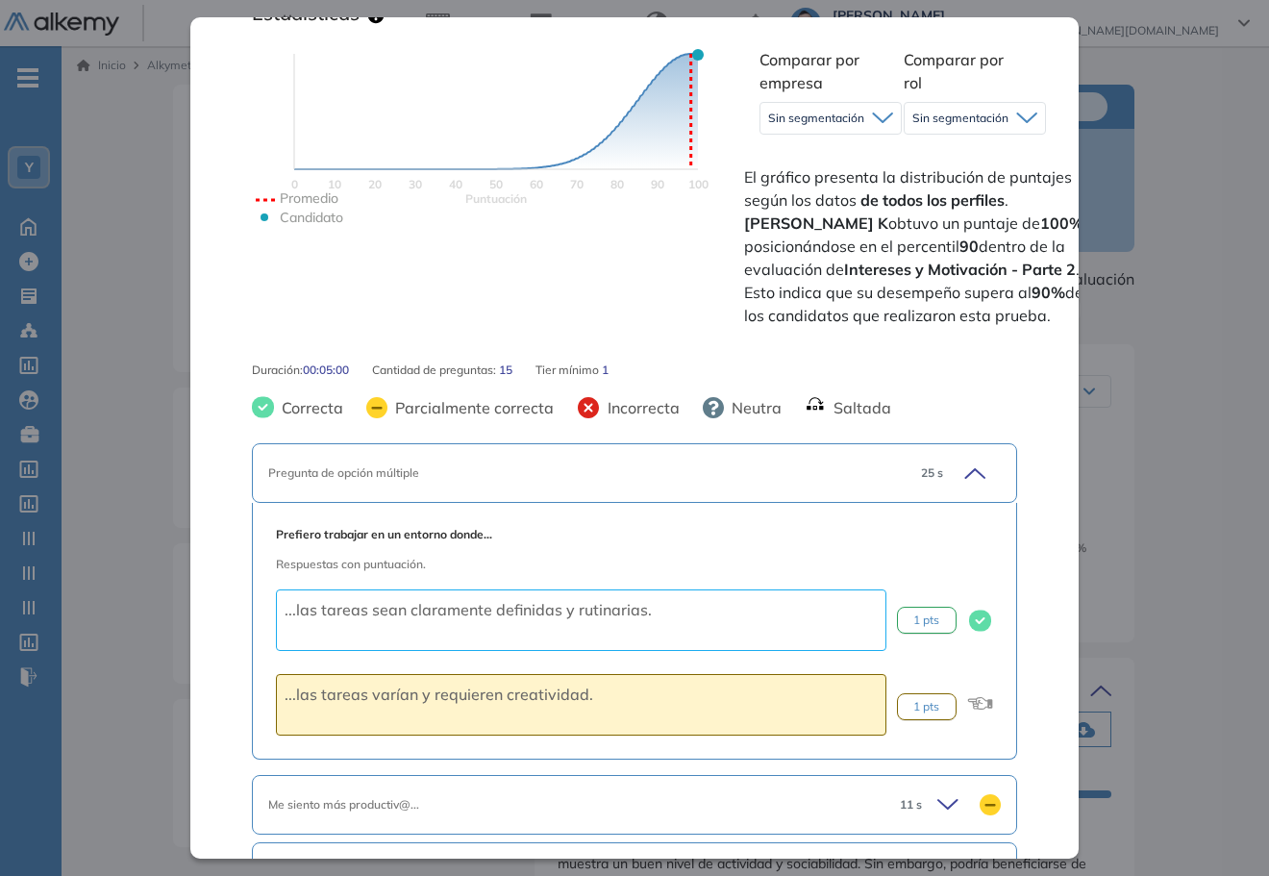
scroll to position [723, 0]
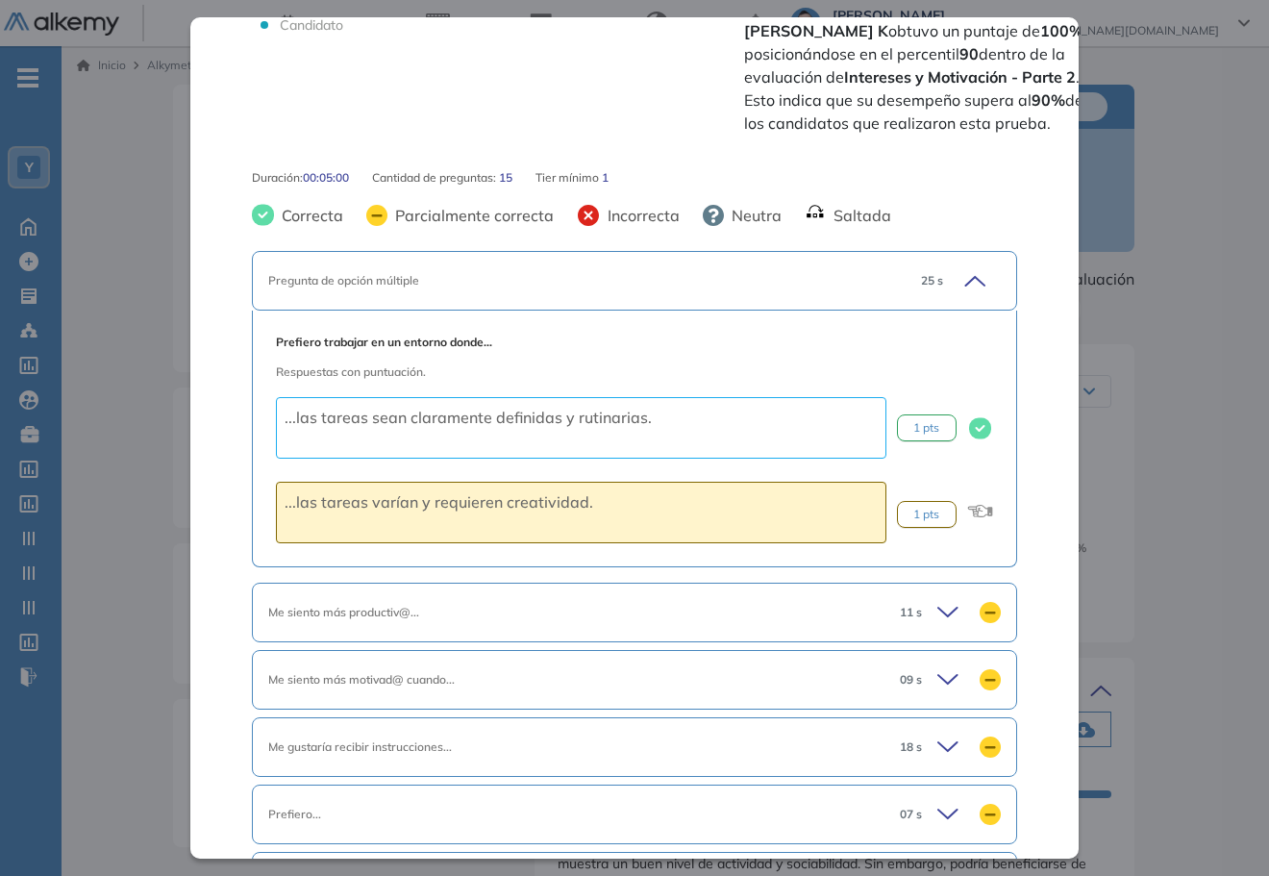
click at [764, 602] on div "Me siento más productiv@... 11 s" at bounding box center [635, 613] width 766 height 60
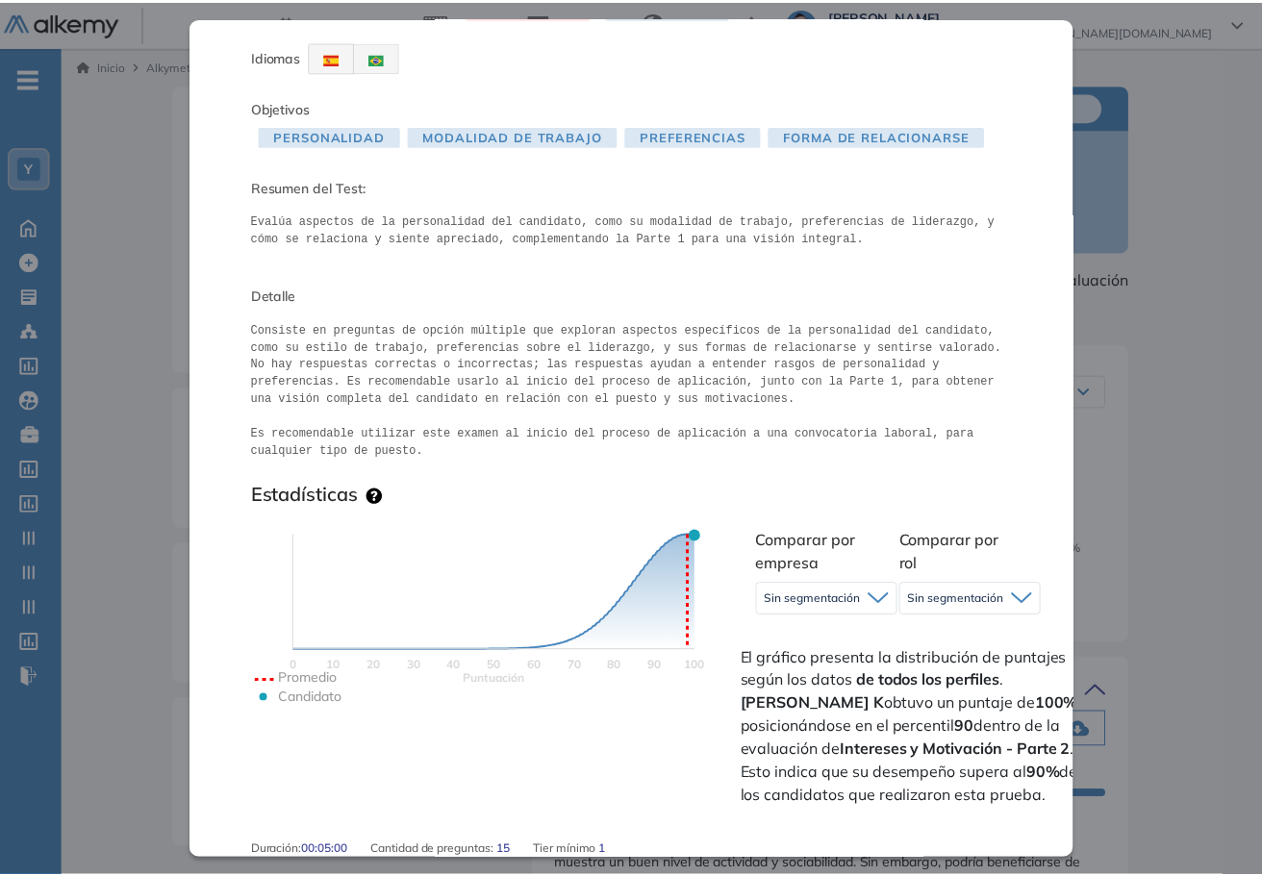
scroll to position [0, 0]
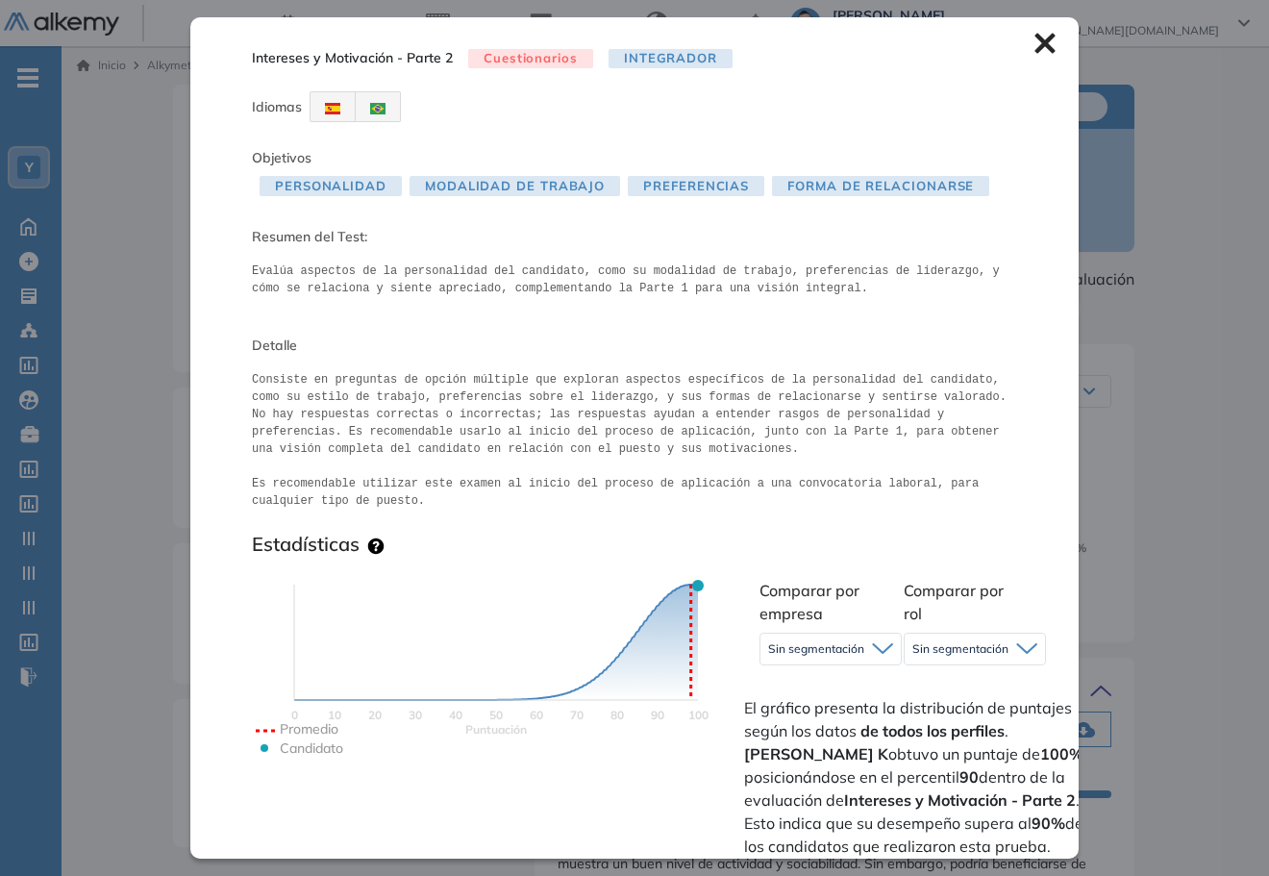
click at [1035, 43] on icon at bounding box center [1045, 43] width 21 height 21
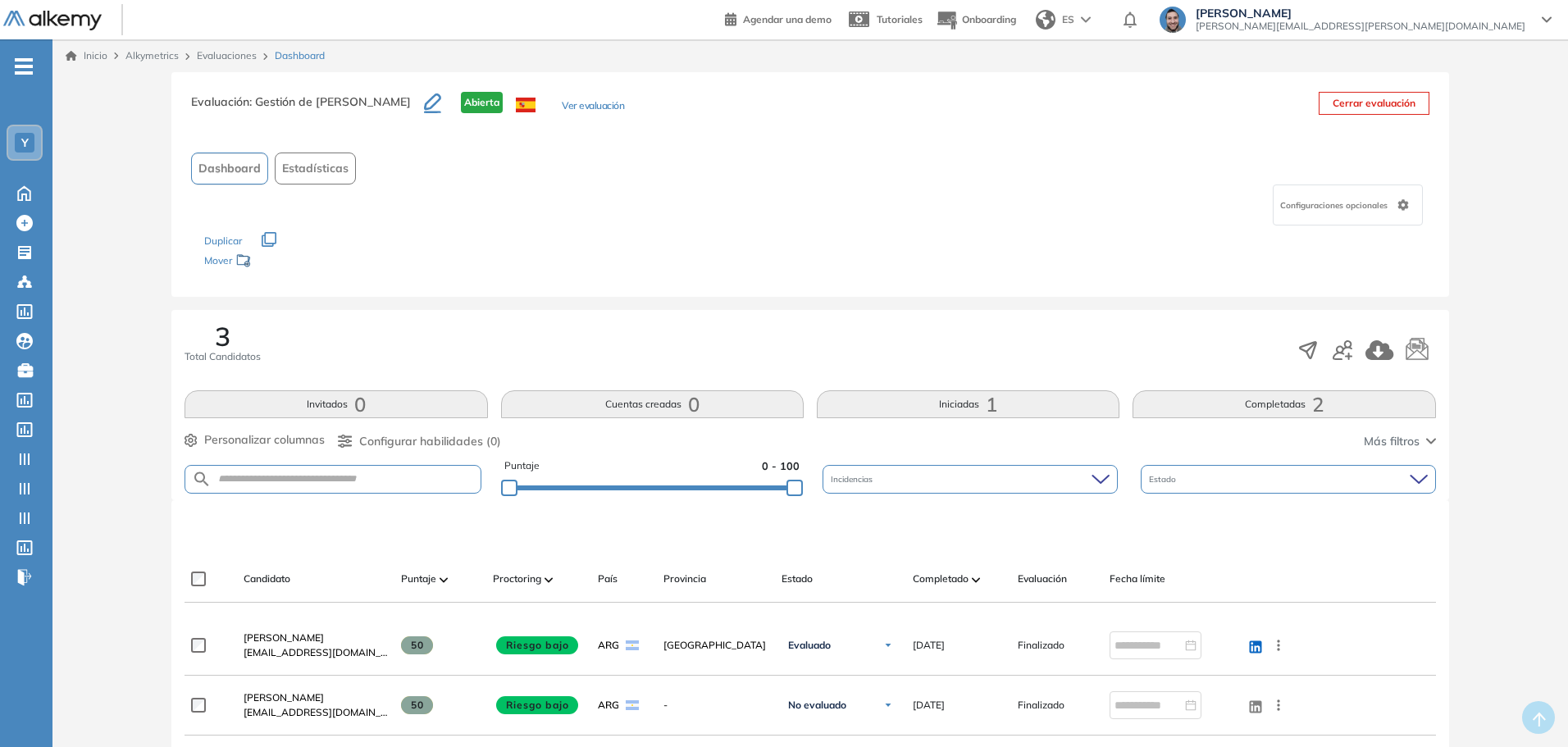
click at [1454, 29] on span "[PERSON_NAME][EMAIL_ADDRESS][PERSON_NAME][DOMAIN_NAME]" at bounding box center [1360, 26] width 330 height 13
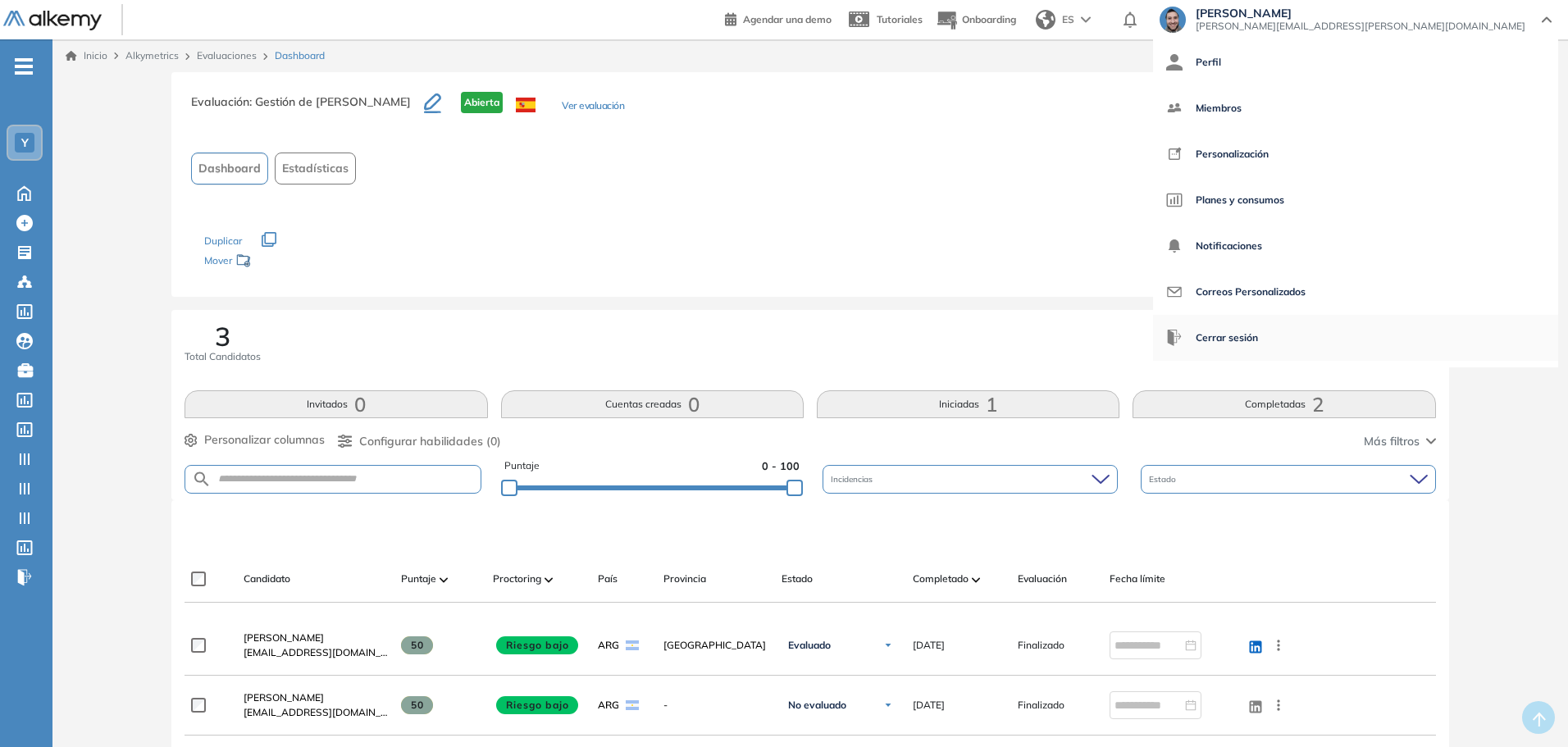
click at [1258, 332] on span "Cerrar sesión" at bounding box center [1226, 338] width 62 height 39
